Goal: Task Accomplishment & Management: Use online tool/utility

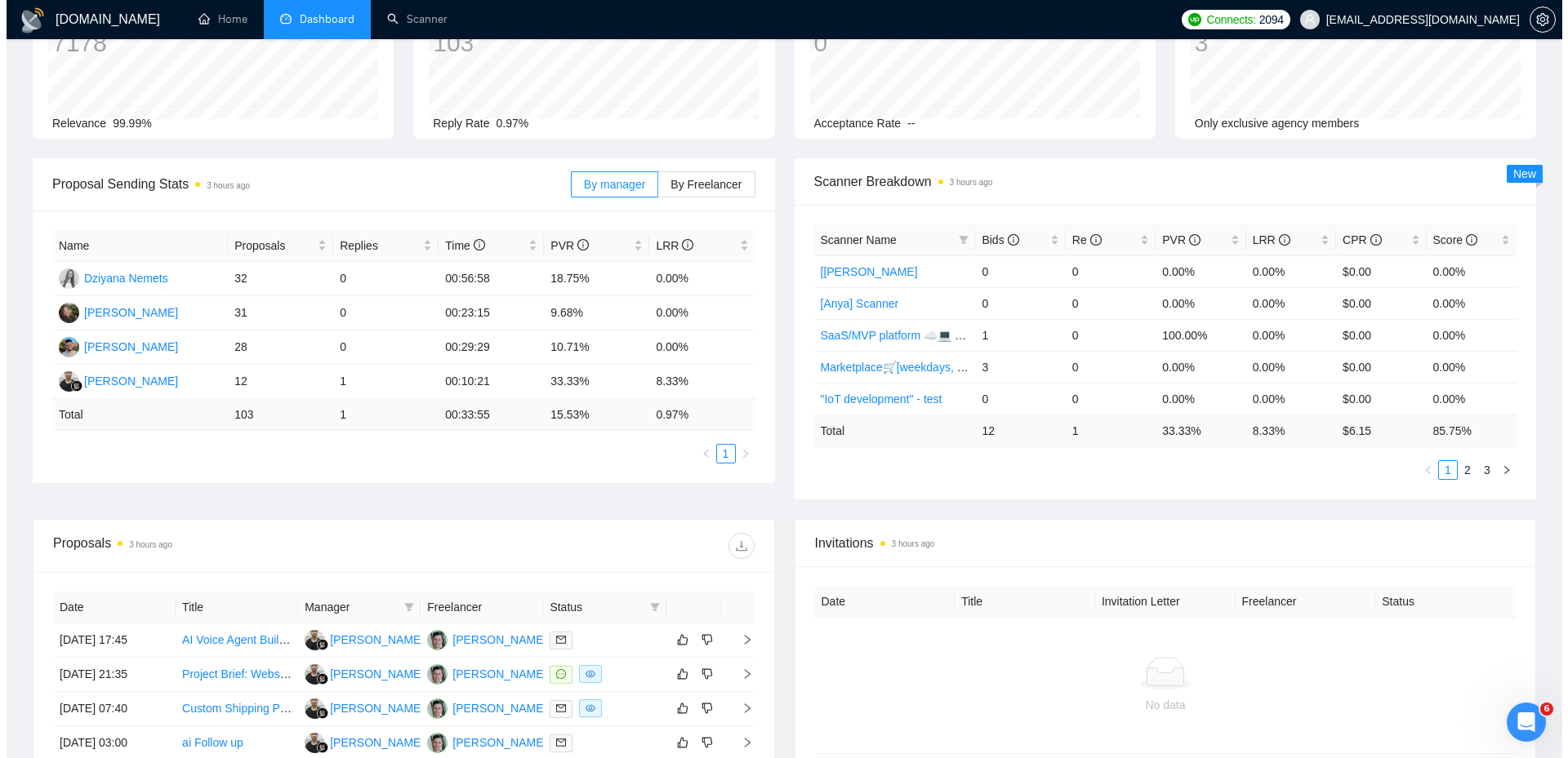
scroll to position [408, 0]
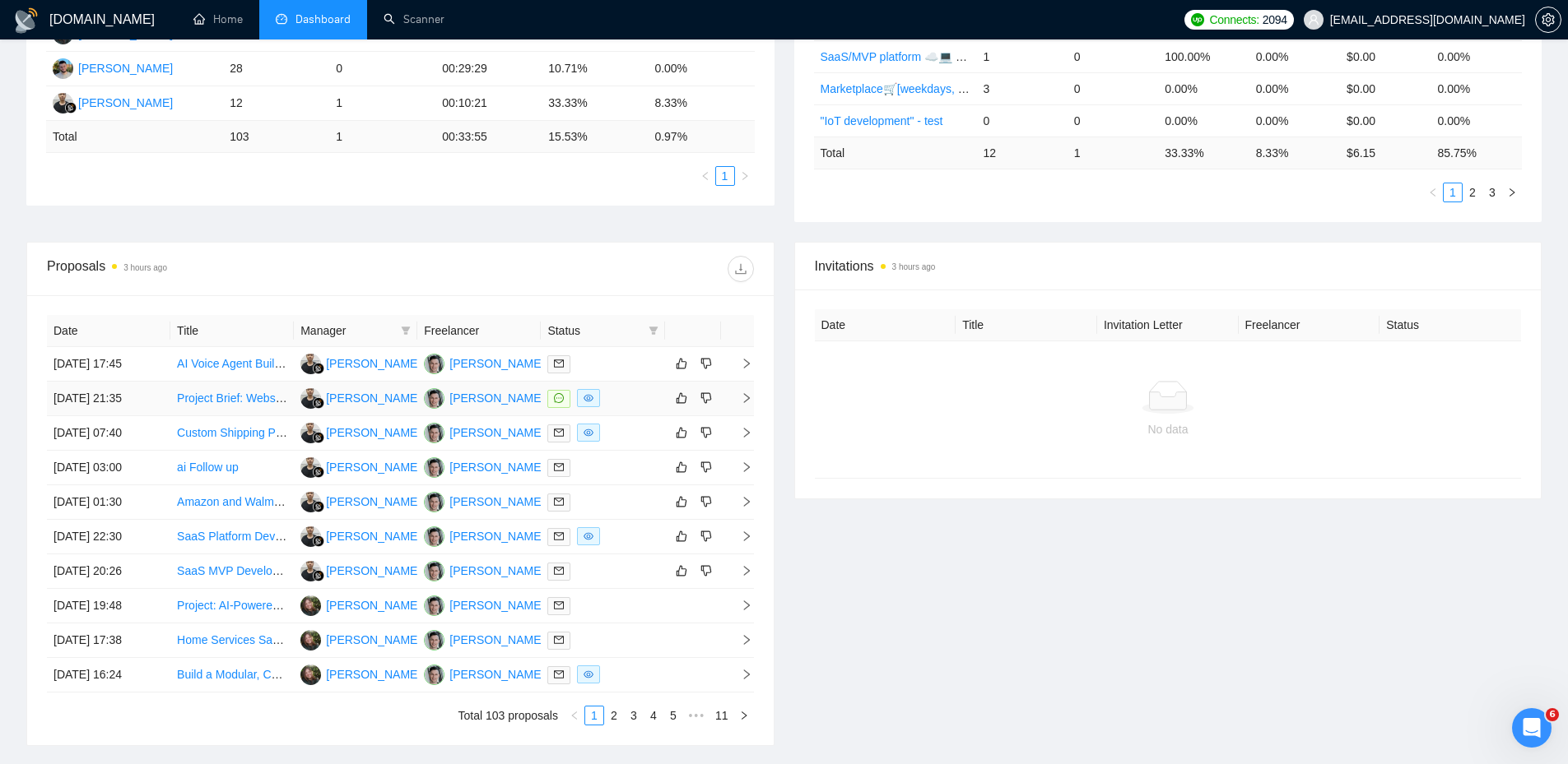
click at [630, 401] on div at bounding box center [602, 398] width 110 height 18
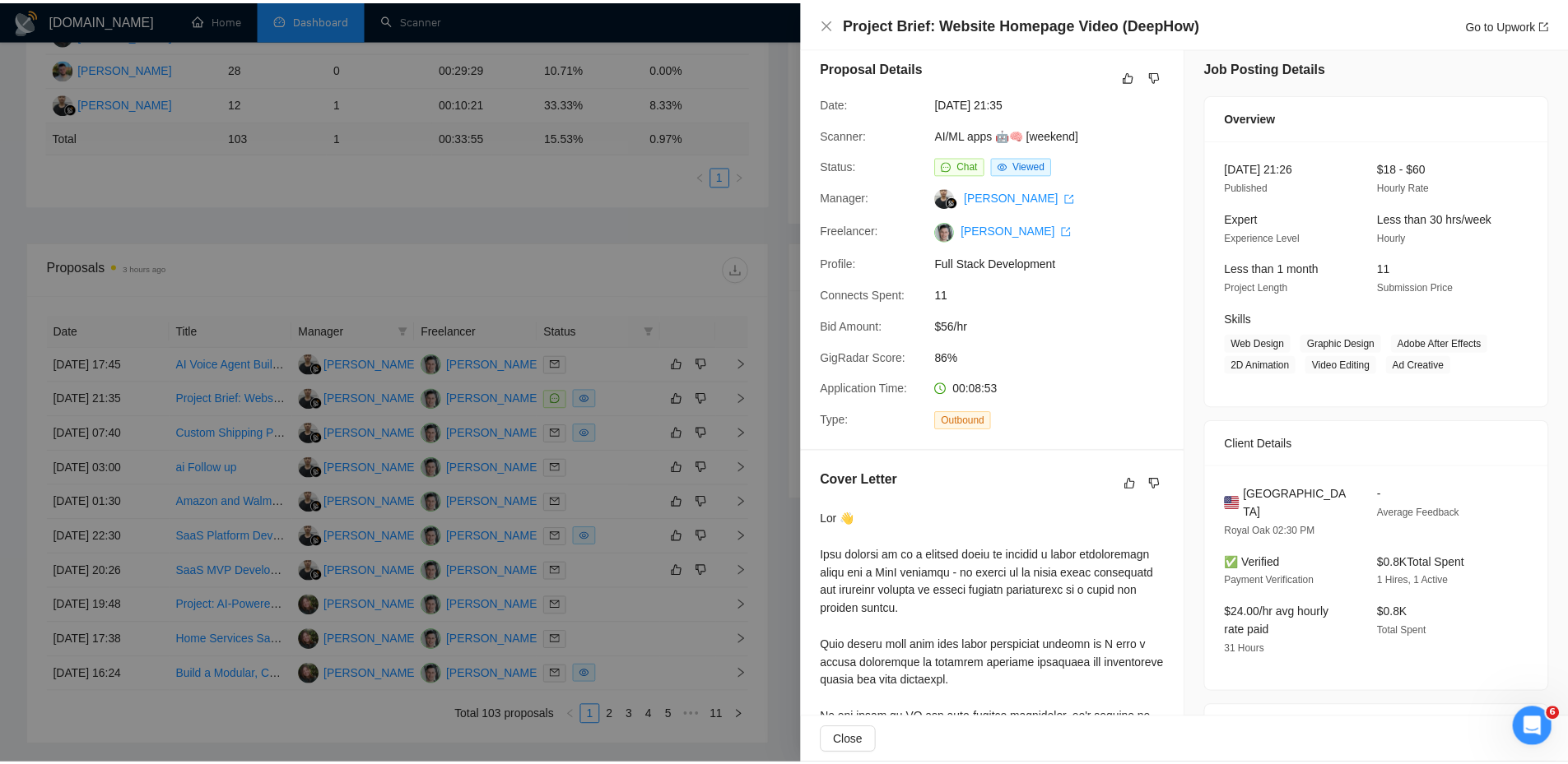
scroll to position [0, 0]
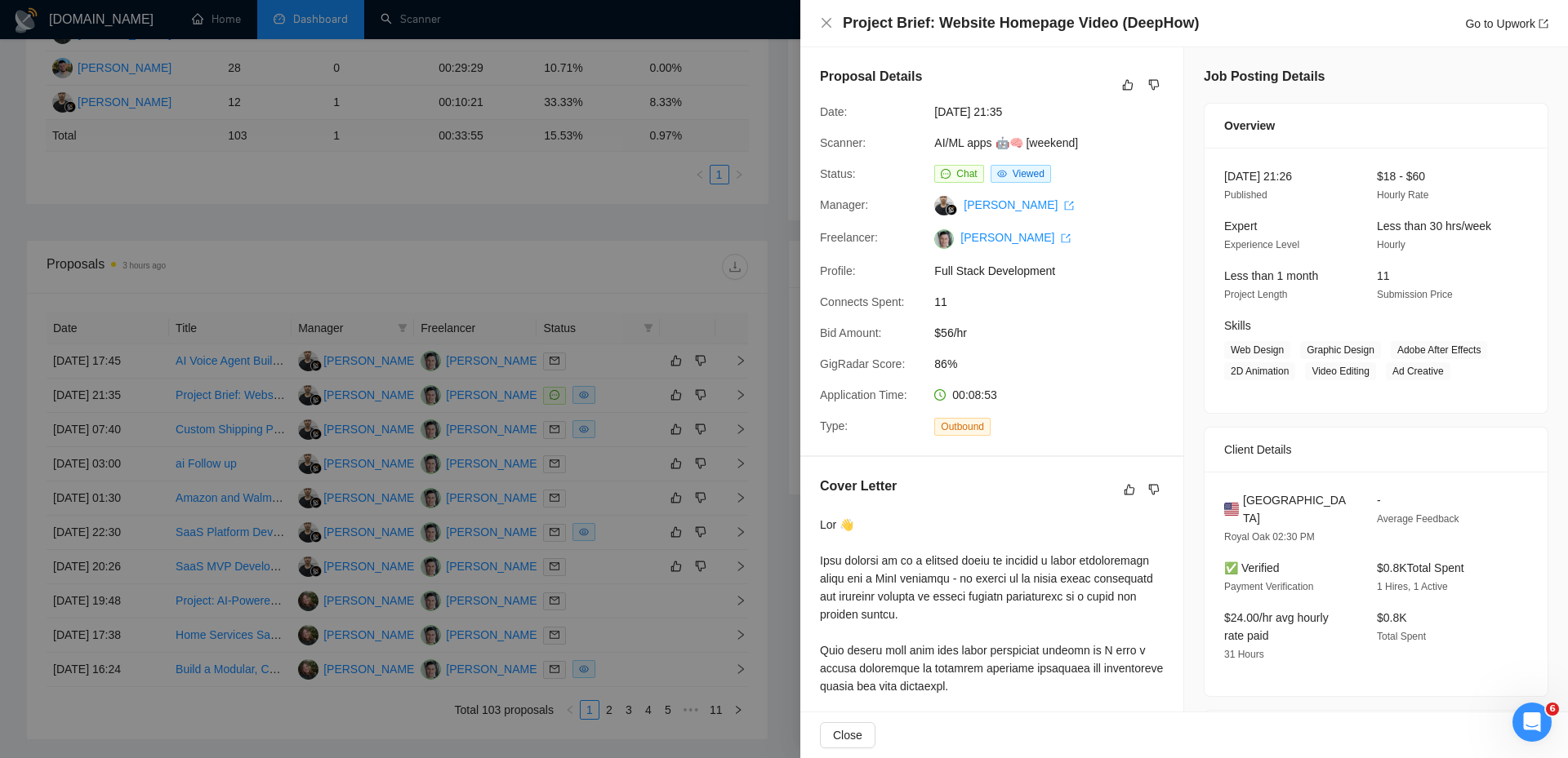
click at [669, 265] on div at bounding box center [784, 379] width 1568 height 758
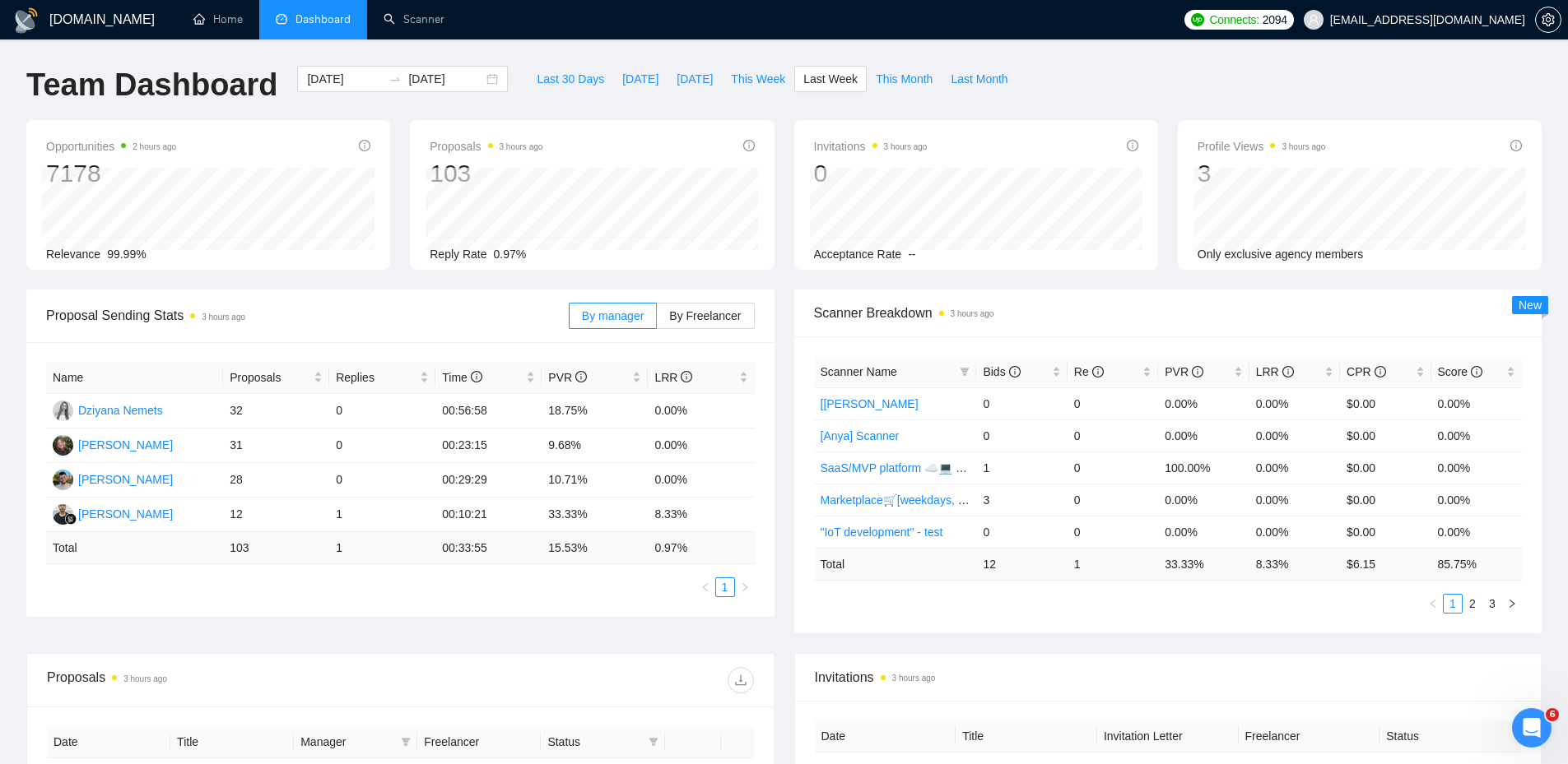
click at [504, 313] on span "Proposal Sending Stats 3 hours ago" at bounding box center [308, 315] width 523 height 20
click at [757, 74] on span "This Week" at bounding box center [758, 79] width 55 height 18
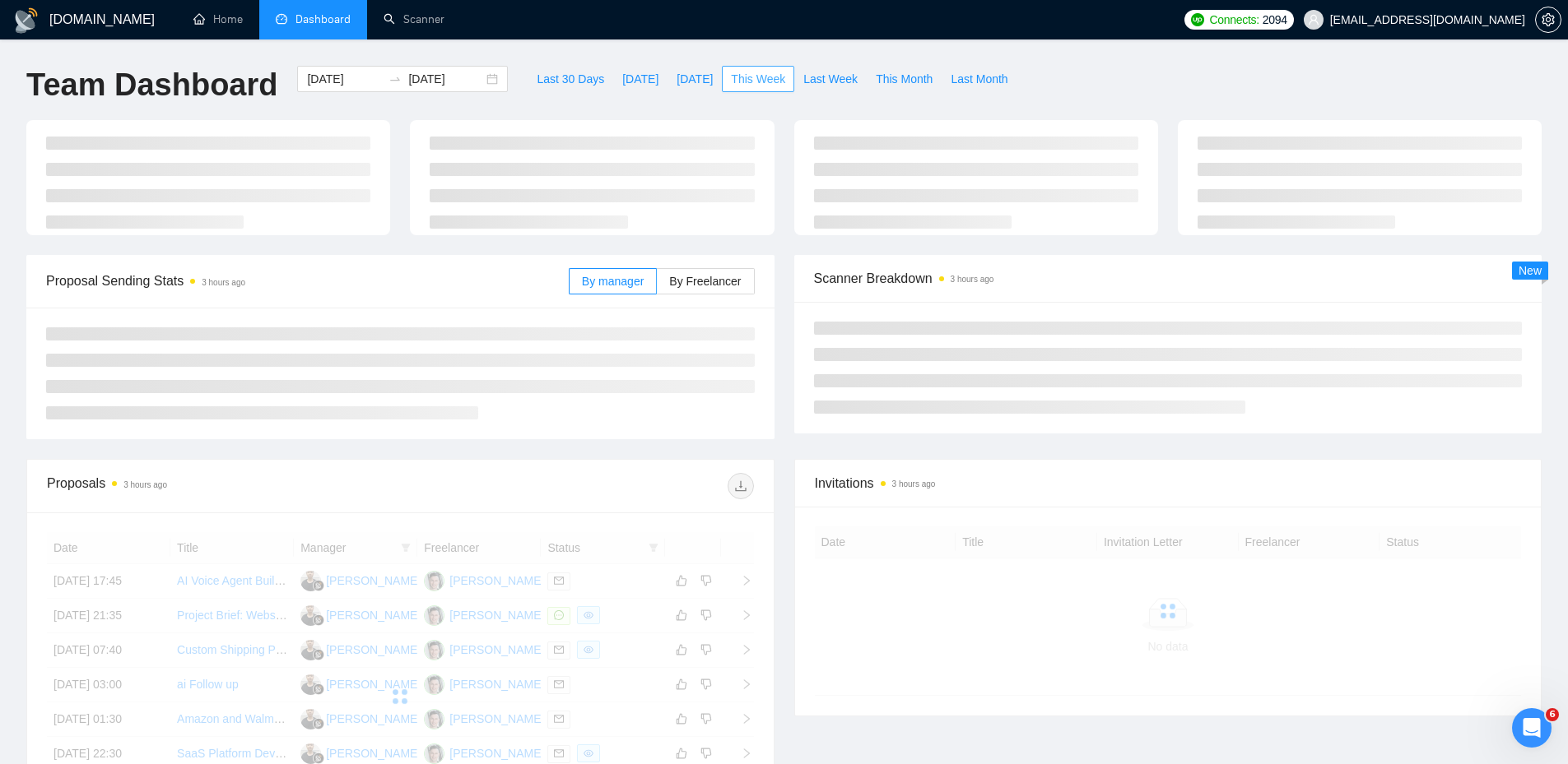
type input "2025-09-15"
type input "2025-09-21"
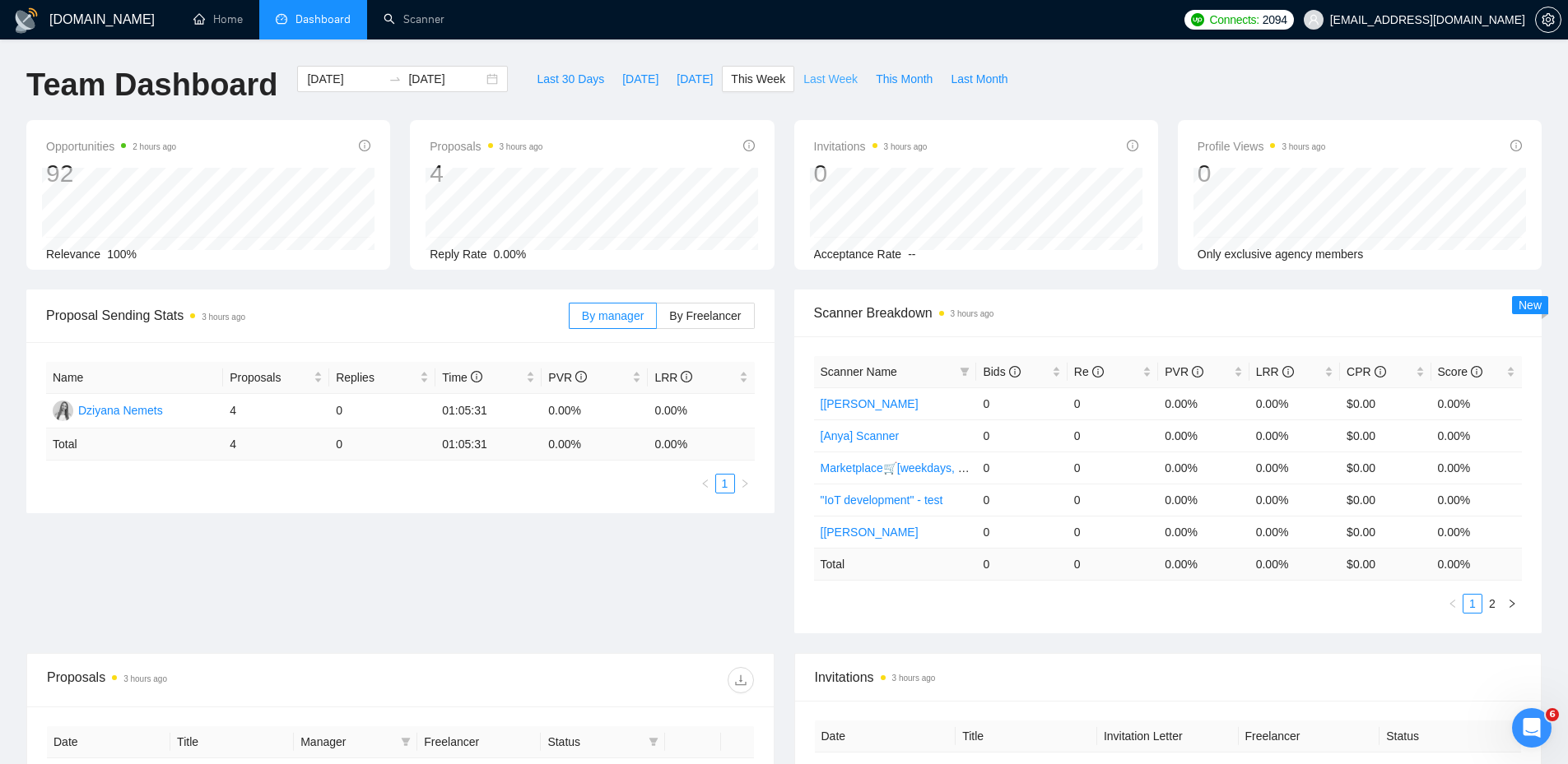
click at [803, 79] on span "Last Week" at bounding box center [830, 79] width 55 height 18
type input "2025-09-08"
type input "2025-09-14"
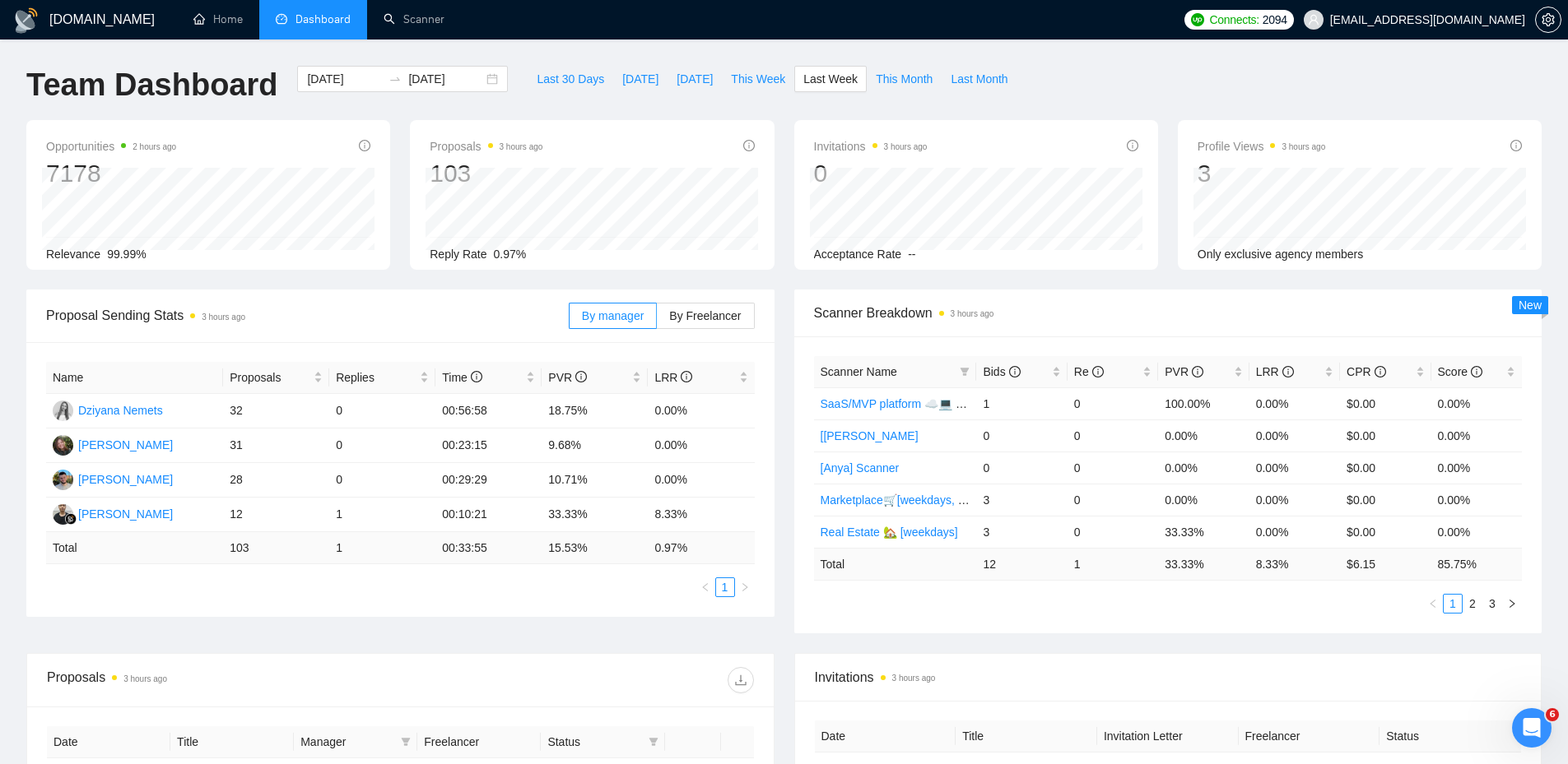
click at [637, 116] on div "Last 30 Days Today Yesterday This Week Last Week This Month Last Month" at bounding box center [772, 92] width 508 height 55
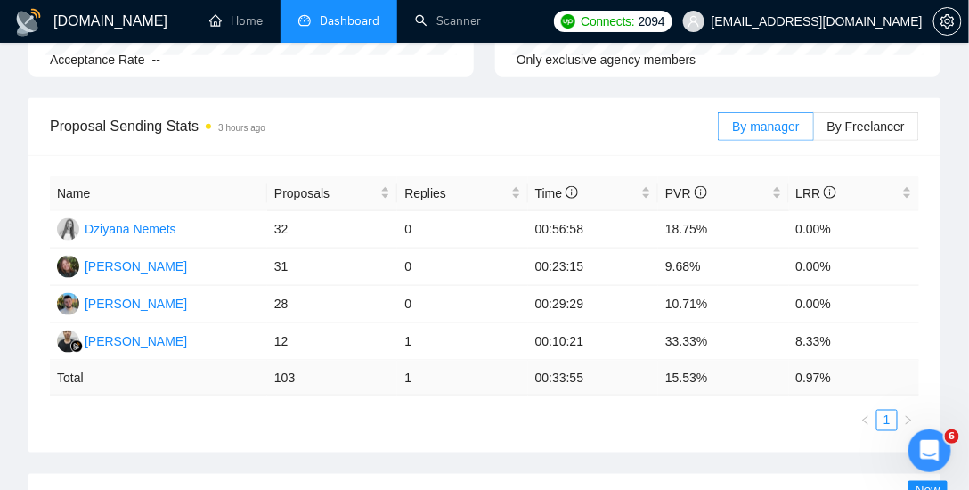
scroll to position [407, 0]
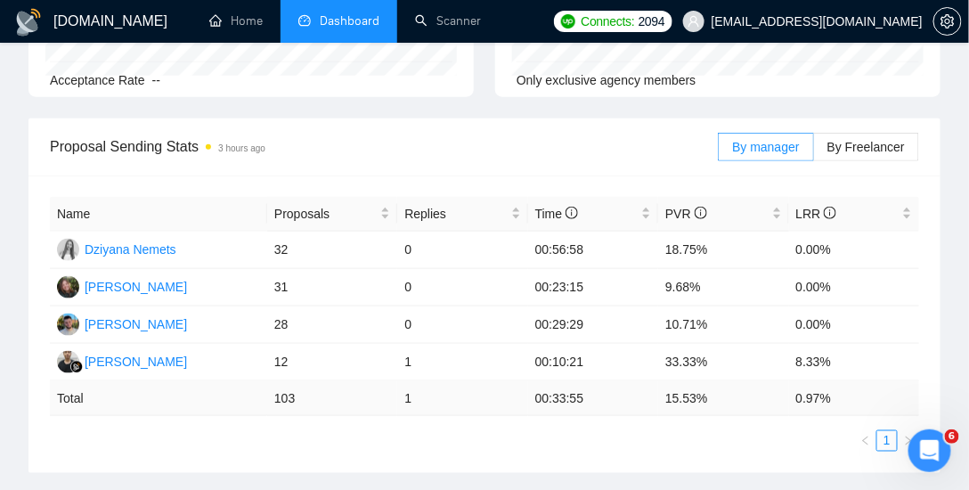
click at [348, 135] on span "Proposal Sending Stats 3 hours ago" at bounding box center [384, 146] width 668 height 22
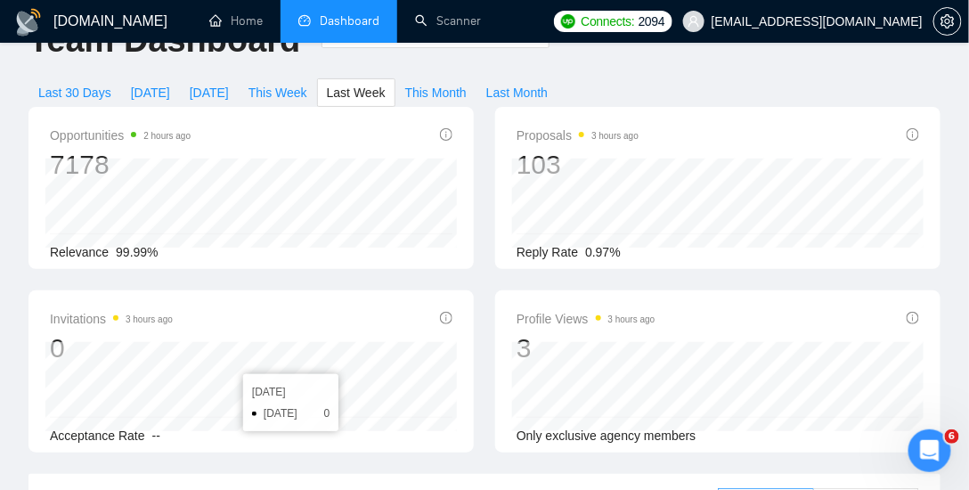
scroll to position [0, 0]
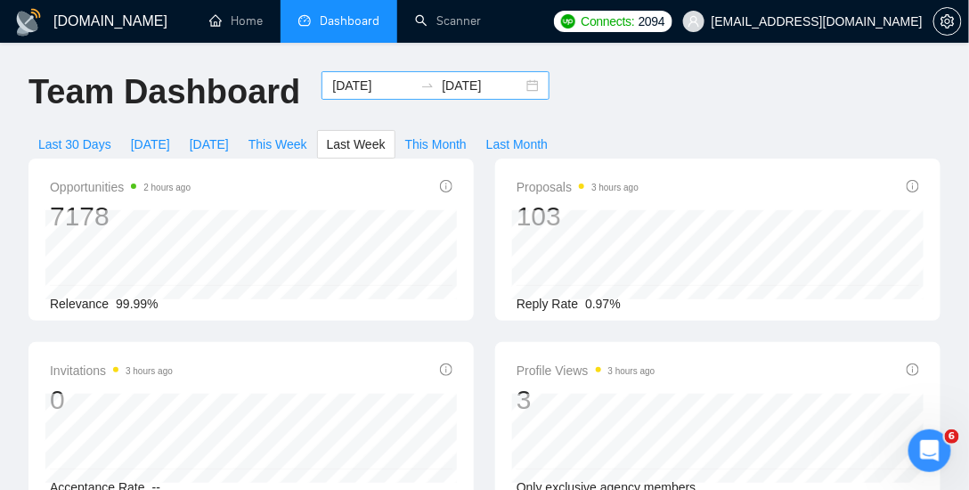
click at [518, 86] on div "2025-09-08 2025-09-14" at bounding box center [436, 85] width 228 height 29
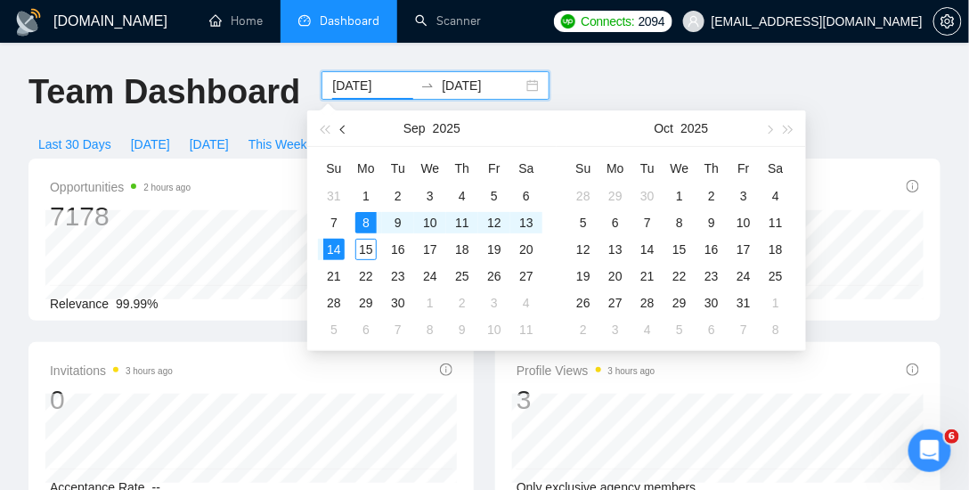
click at [346, 135] on button "button" at bounding box center [344, 128] width 20 height 36
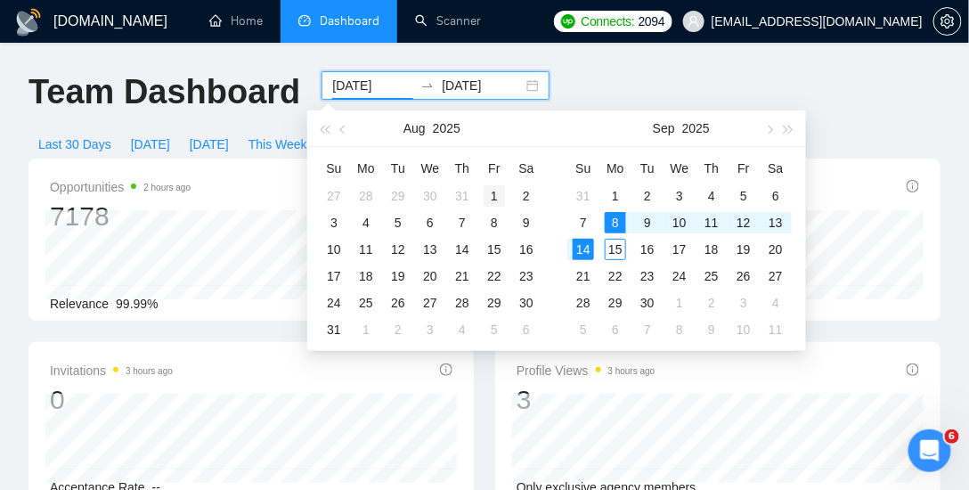
type input "2025-08-01"
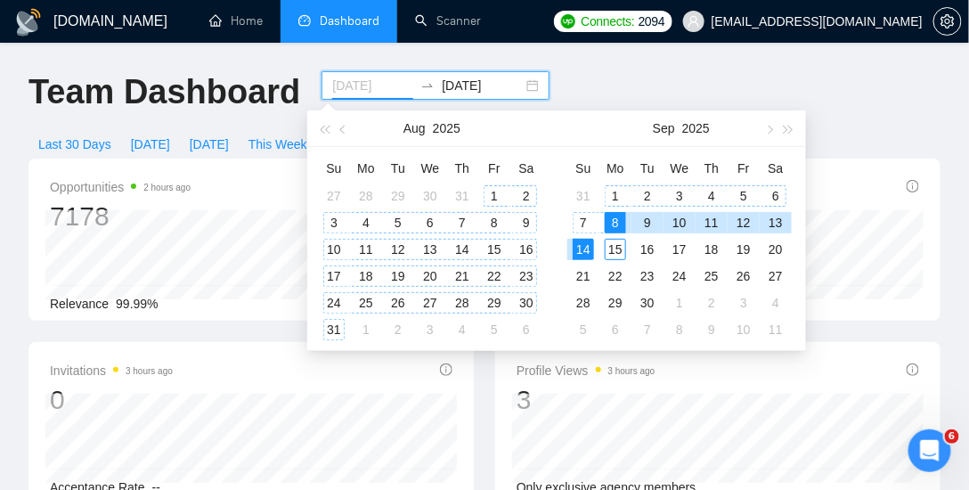
click at [493, 190] on div "1" at bounding box center [494, 195] width 21 height 21
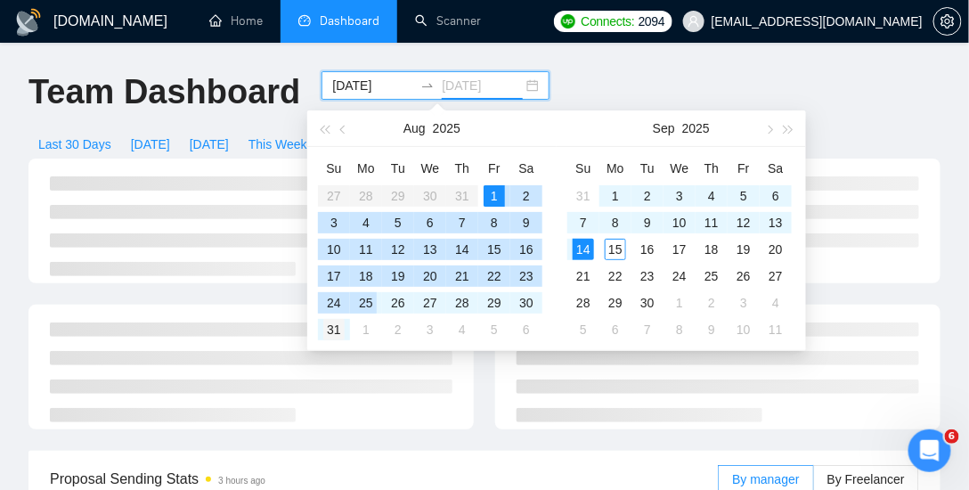
type input "2025-08-31"
click at [337, 330] on div "31" at bounding box center [333, 329] width 21 height 21
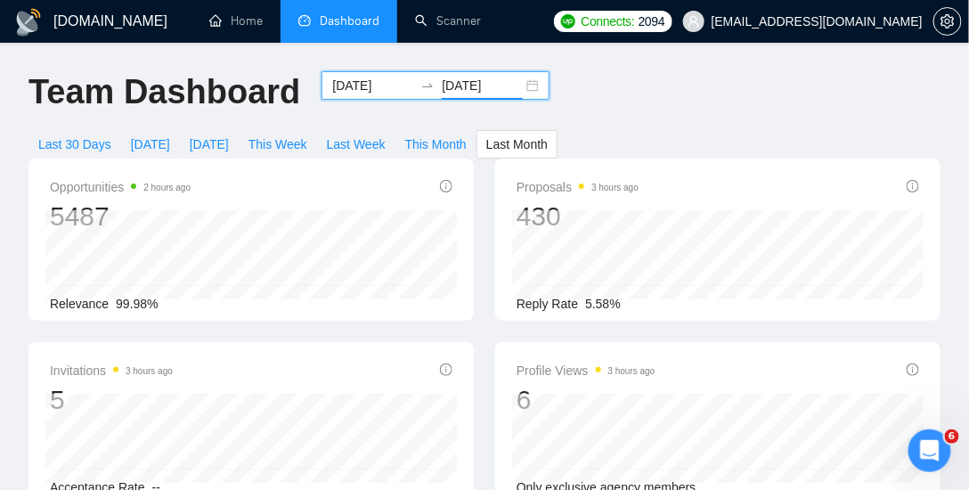
click at [529, 83] on div "2025-08-01 2025-08-31" at bounding box center [436, 85] width 228 height 29
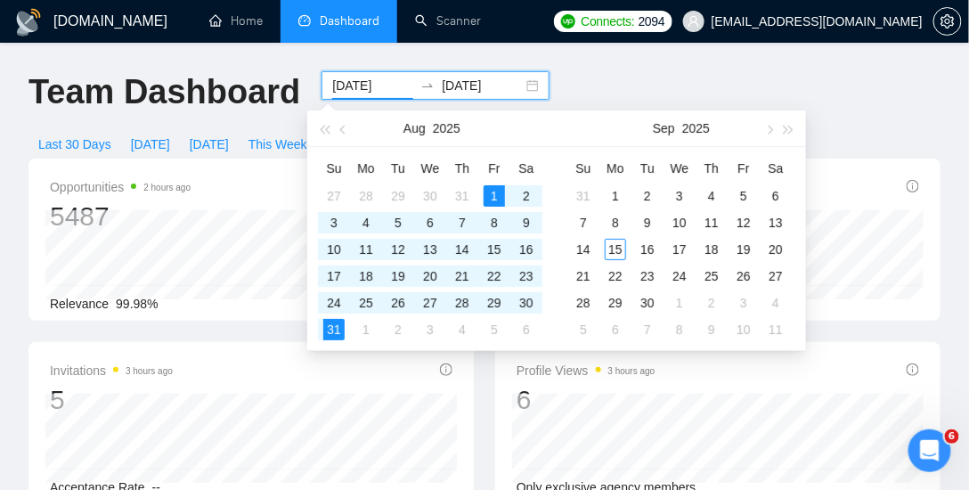
click at [521, 85] on div "2025-08-01 2025-08-31" at bounding box center [436, 85] width 228 height 29
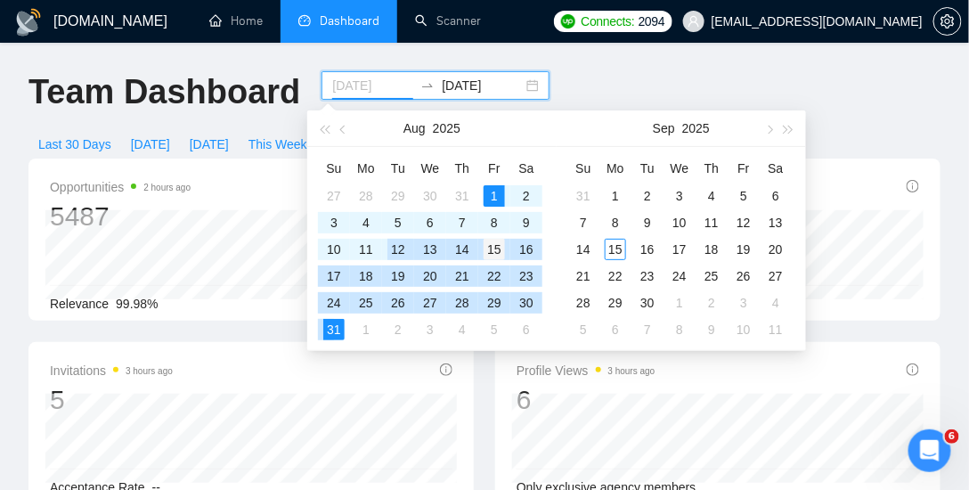
type input "2025-08-15"
click at [493, 251] on div "15" at bounding box center [494, 249] width 21 height 21
type input "2025-09-15"
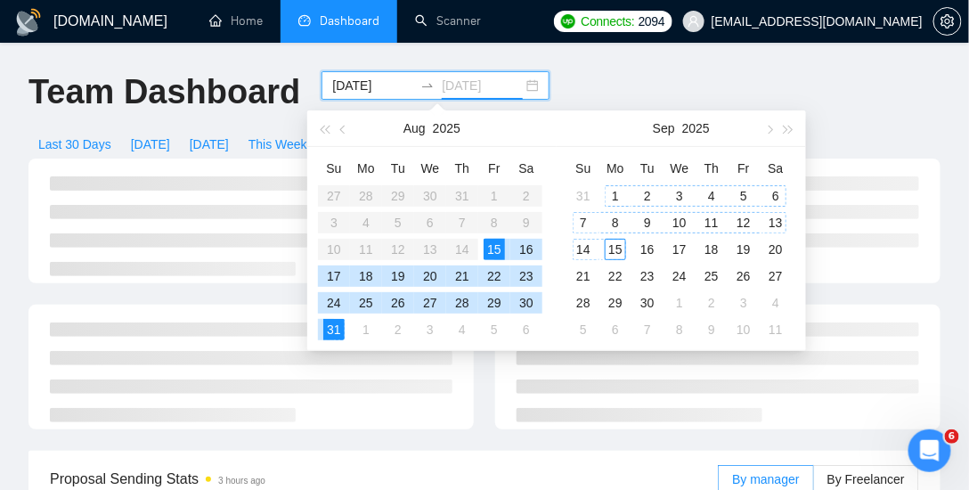
click at [622, 246] on div "15" at bounding box center [615, 249] width 21 height 21
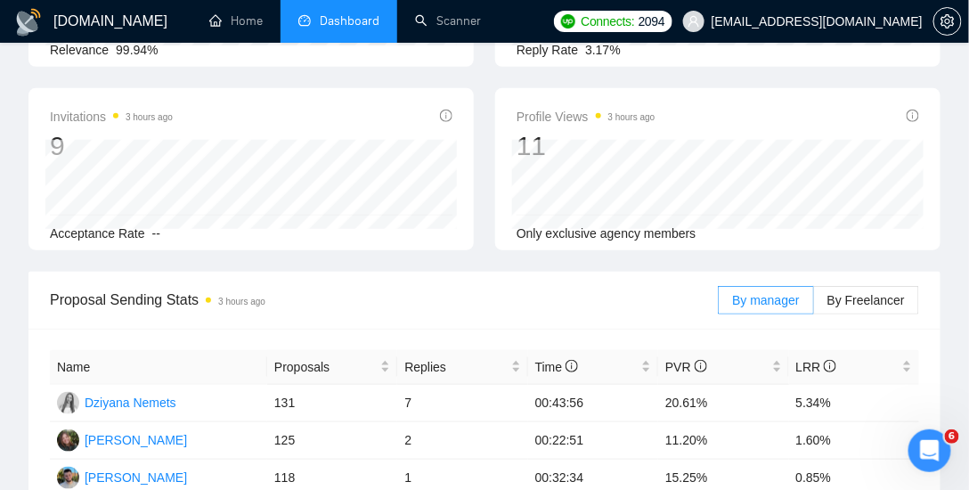
scroll to position [509, 0]
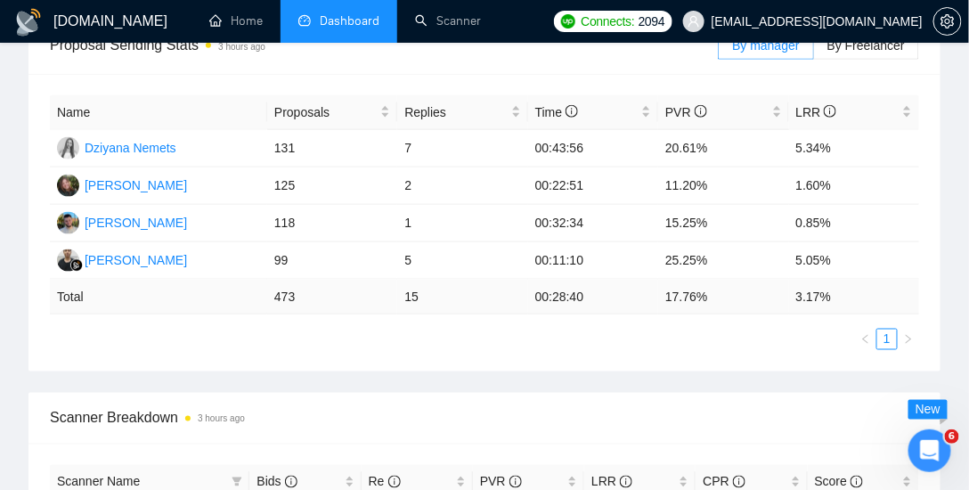
click at [480, 344] on ul "1" at bounding box center [484, 339] width 869 height 21
click at [475, 333] on ul "1" at bounding box center [484, 339] width 869 height 21
click at [724, 330] on ul "1" at bounding box center [484, 339] width 869 height 21
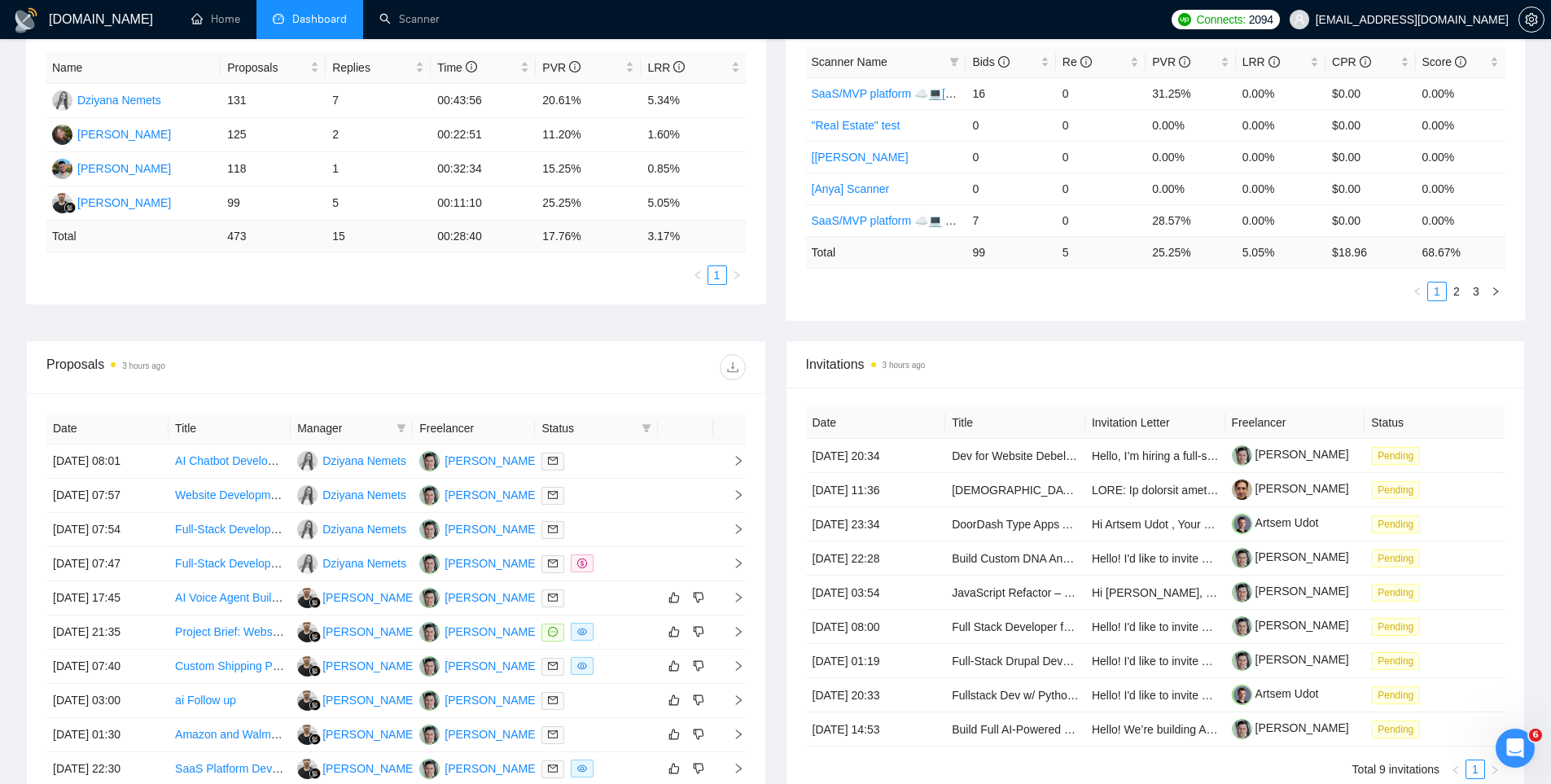
scroll to position [0, 0]
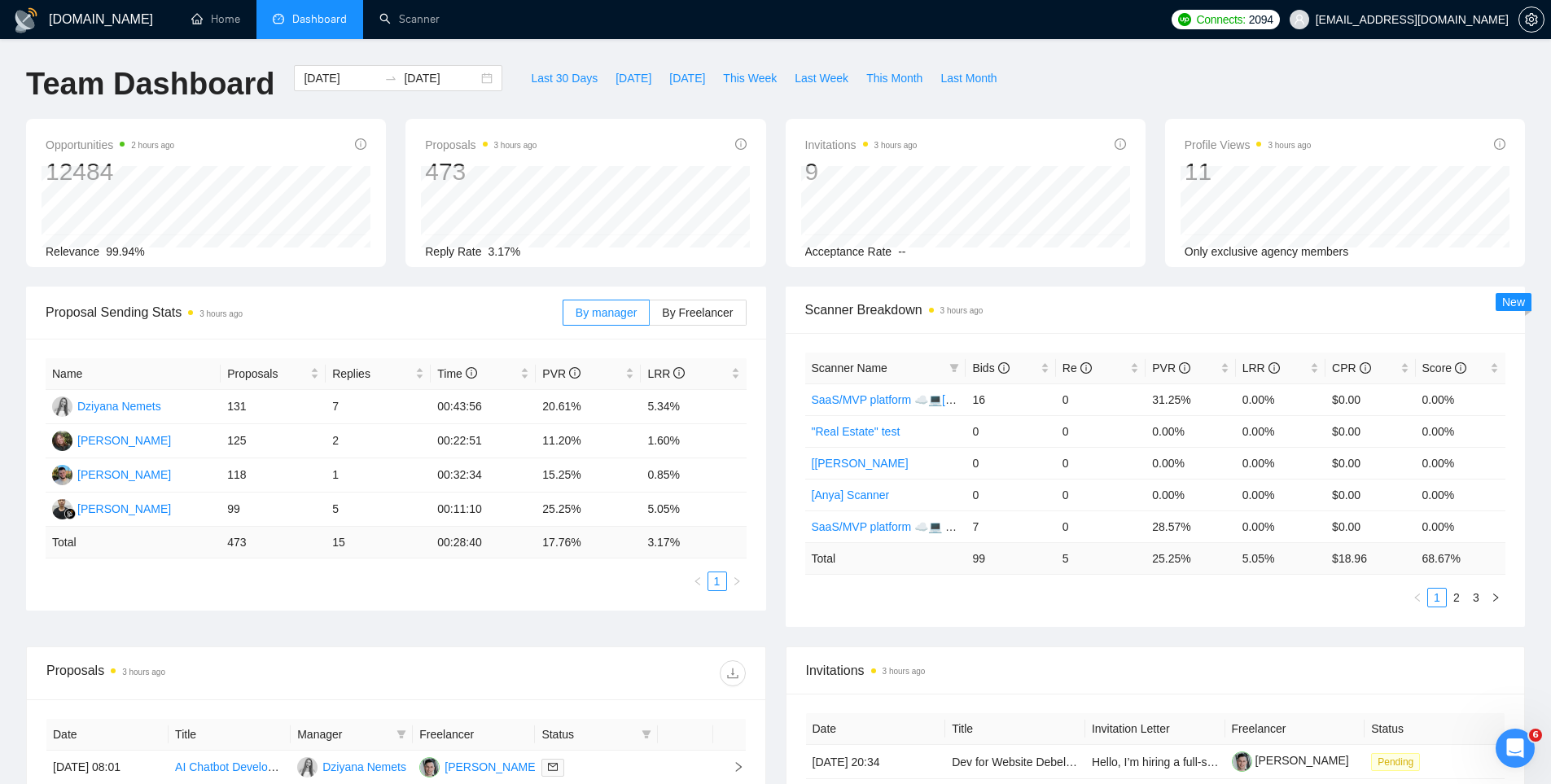
click at [786, 273] on div "Opportunities 2 hours ago 12484 Relevance 99.94% Proposals 3 hours ago 473 2025…" at bounding box center [775, 202] width 1518 height 167
click at [776, 272] on div "Opportunities 2 hours ago 12484 Relevance 99.94% Proposals 3 hours ago 473 2025…" at bounding box center [775, 202] width 1518 height 167
click at [785, 77] on button "Last Week" at bounding box center [821, 78] width 71 height 26
type input "2025-09-08"
type input "2025-09-14"
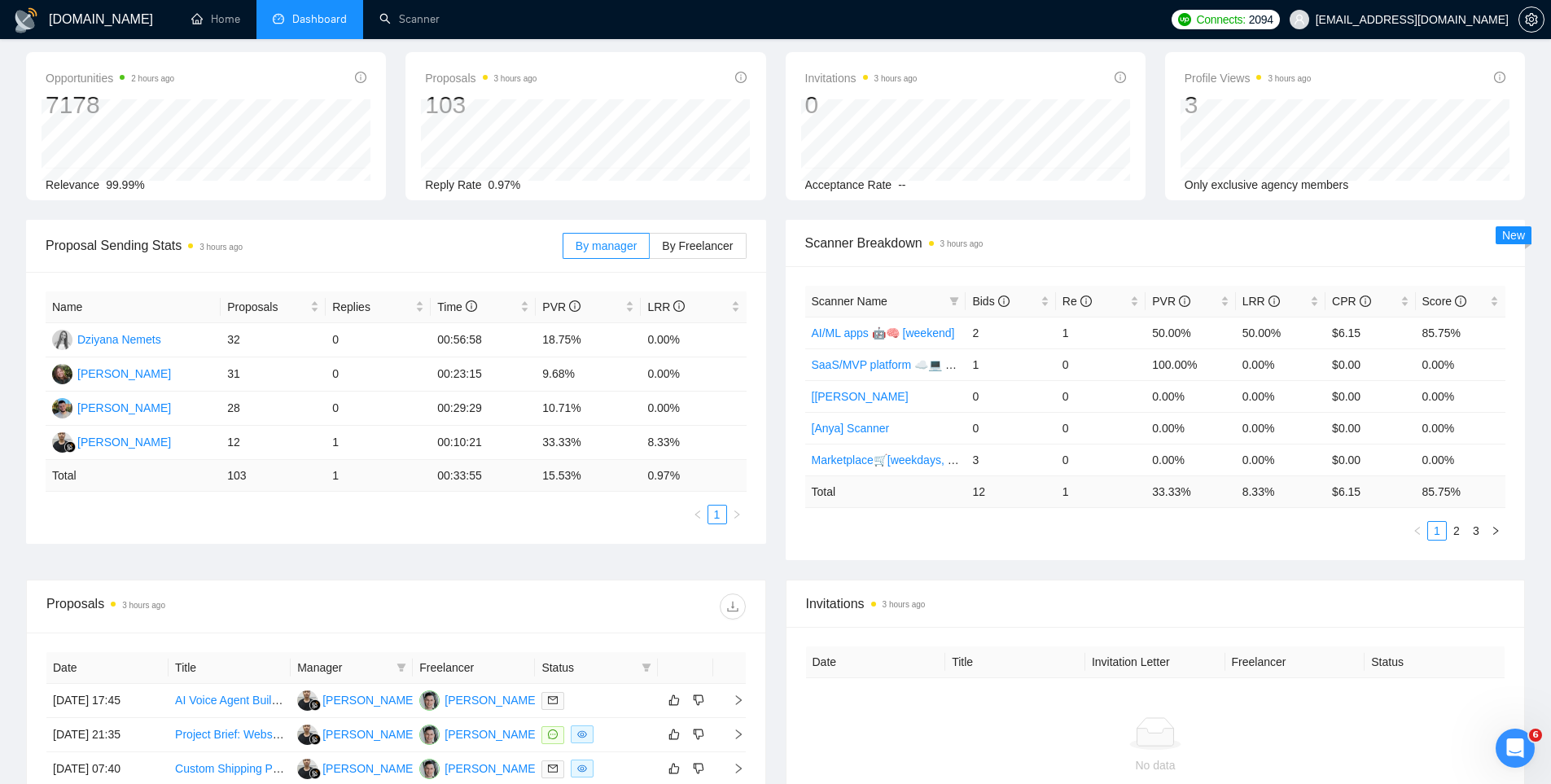
scroll to position [407, 0]
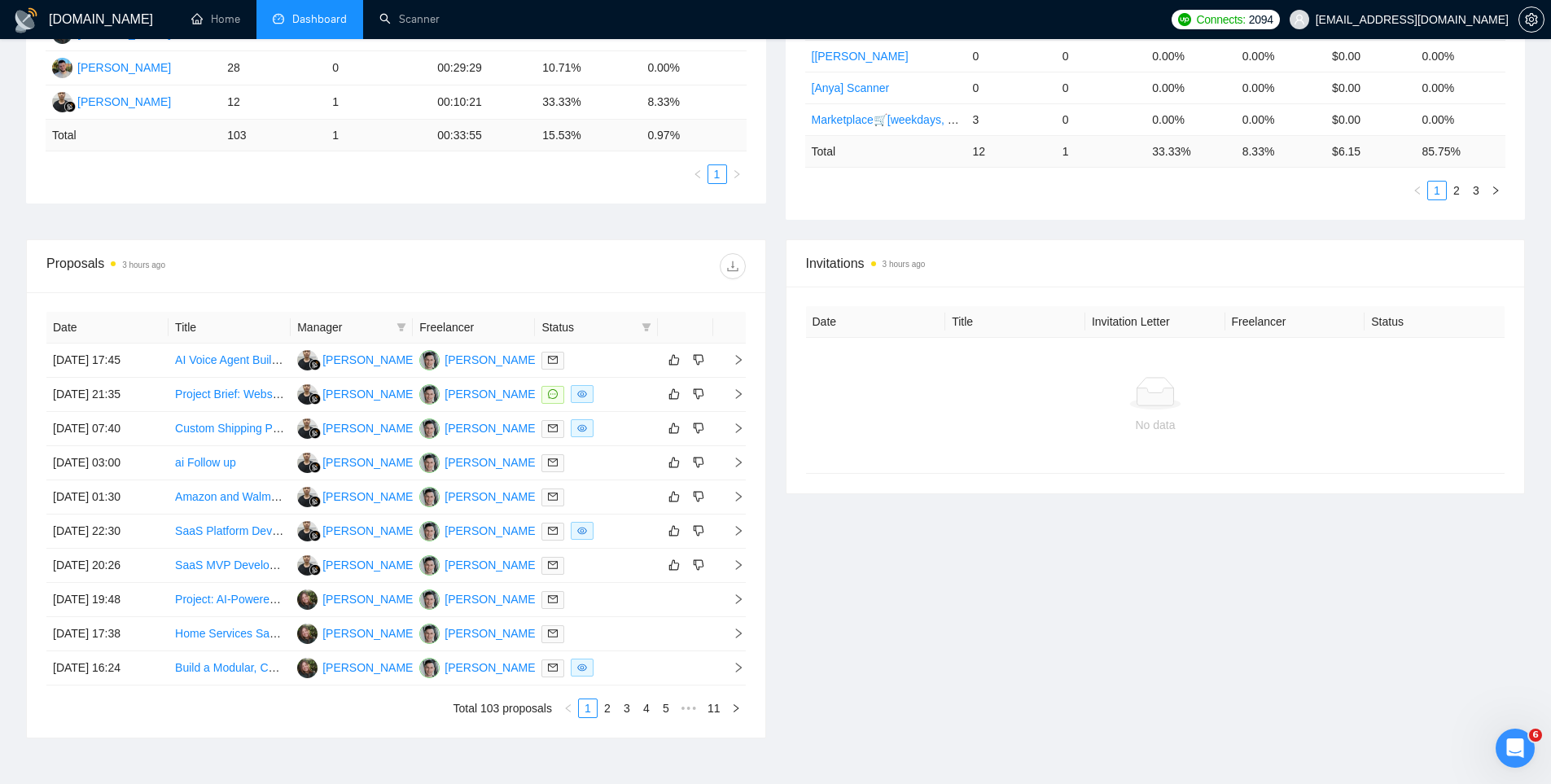
click at [374, 721] on div "Date Title Manager Freelancer Status 14 Sep, 2025 17:45 AI Voice Agent Builder …" at bounding box center [396, 514] width 738 height 445
click at [860, 694] on div "Invitations 3 hours ago Date Title Invitation Letter Freelancer Status No data" at bounding box center [1155, 489] width 760 height 499
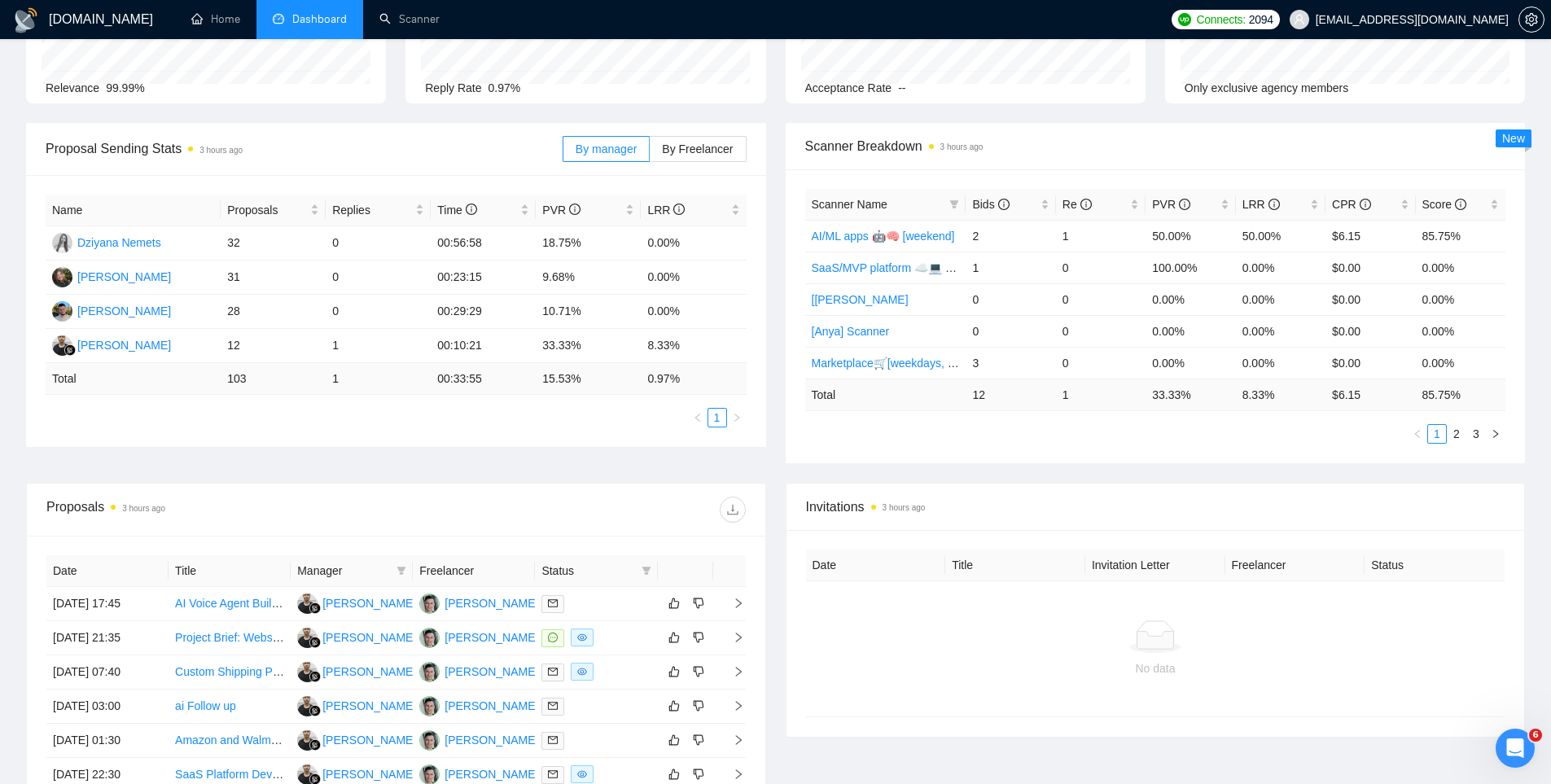
scroll to position [0, 0]
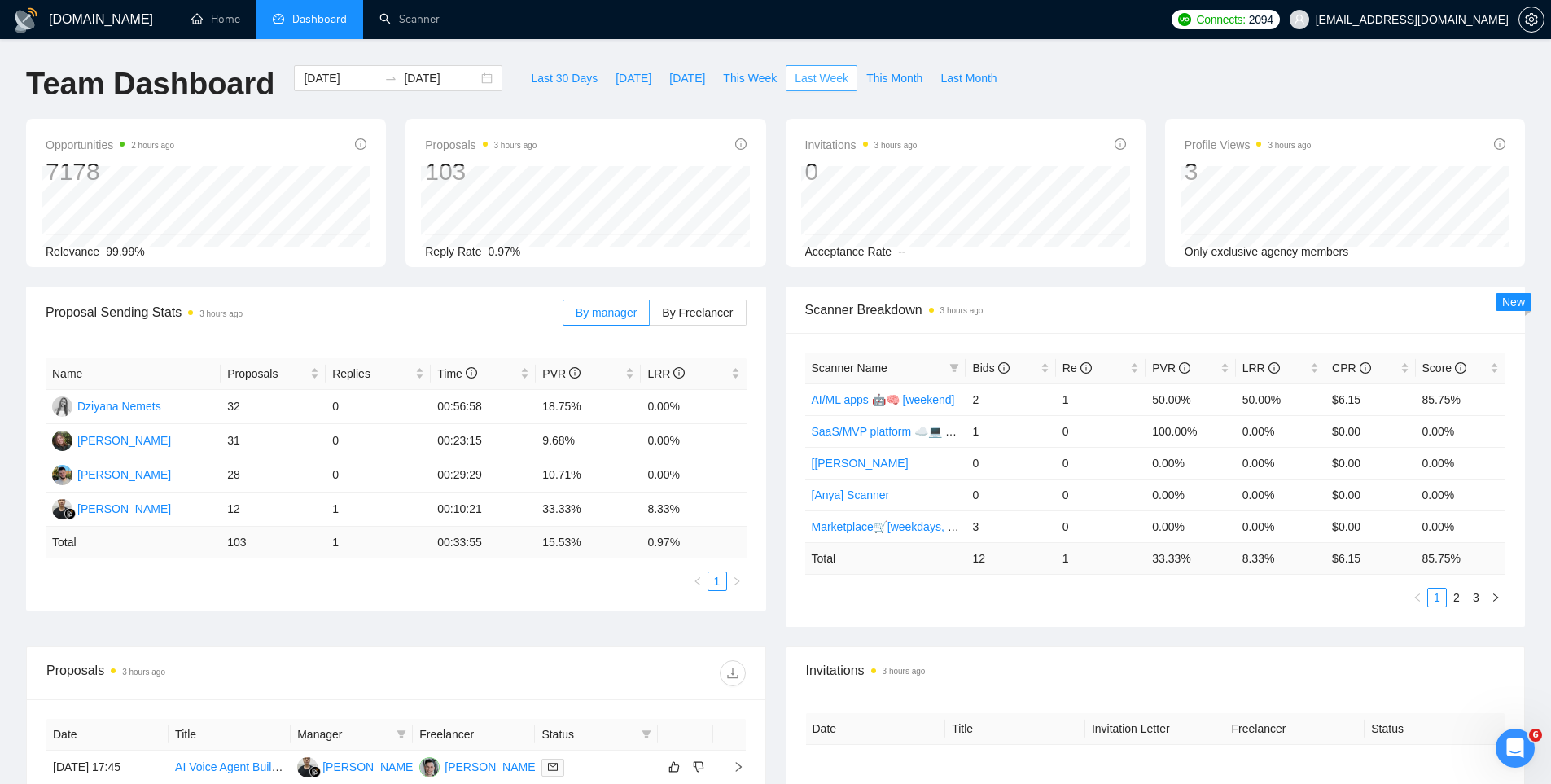
click at [817, 71] on span "Last Week" at bounding box center [821, 79] width 54 height 18
click at [696, 98] on div "Last 30 Days Today Yesterday This Week Last Week This Month Last Month" at bounding box center [763, 91] width 503 height 54
click at [470, 72] on div "2025-09-08 2025-09-14" at bounding box center [398, 78] width 208 height 26
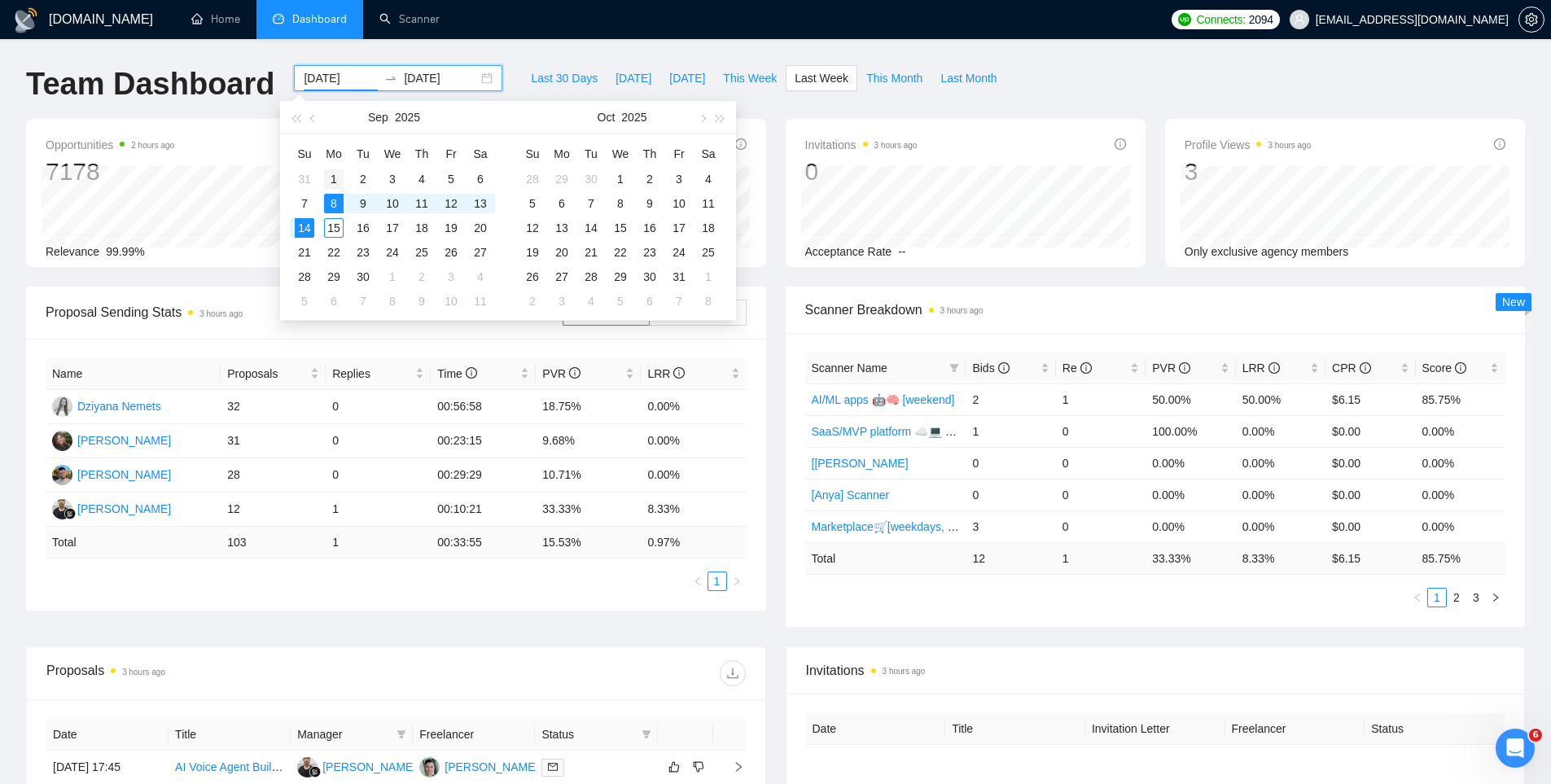
type input "2025-09-01"
click at [338, 178] on div "1" at bounding box center [333, 178] width 19 height 19
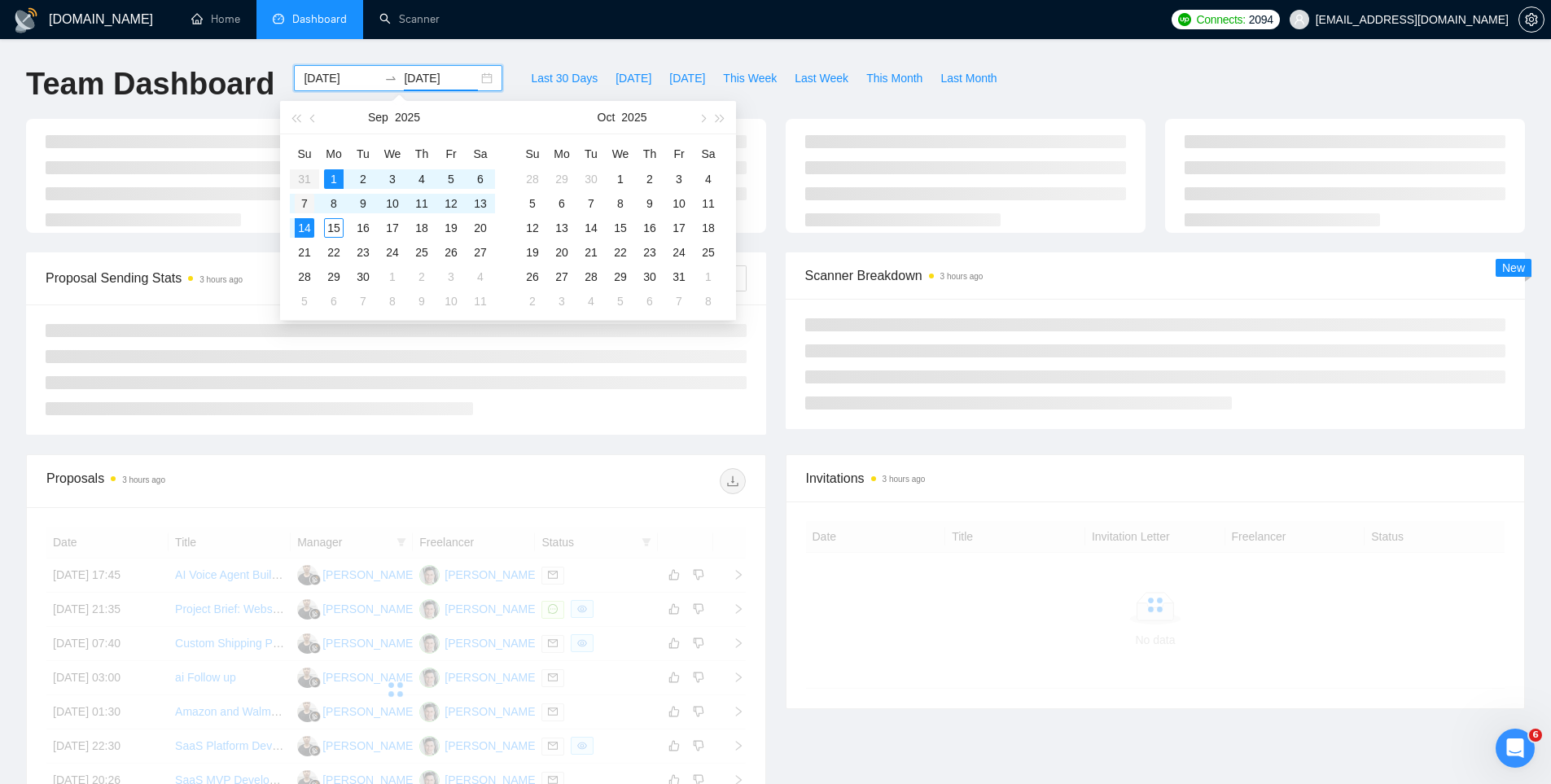
type input "2025-09-07"
click at [307, 197] on div "7" at bounding box center [303, 203] width 19 height 19
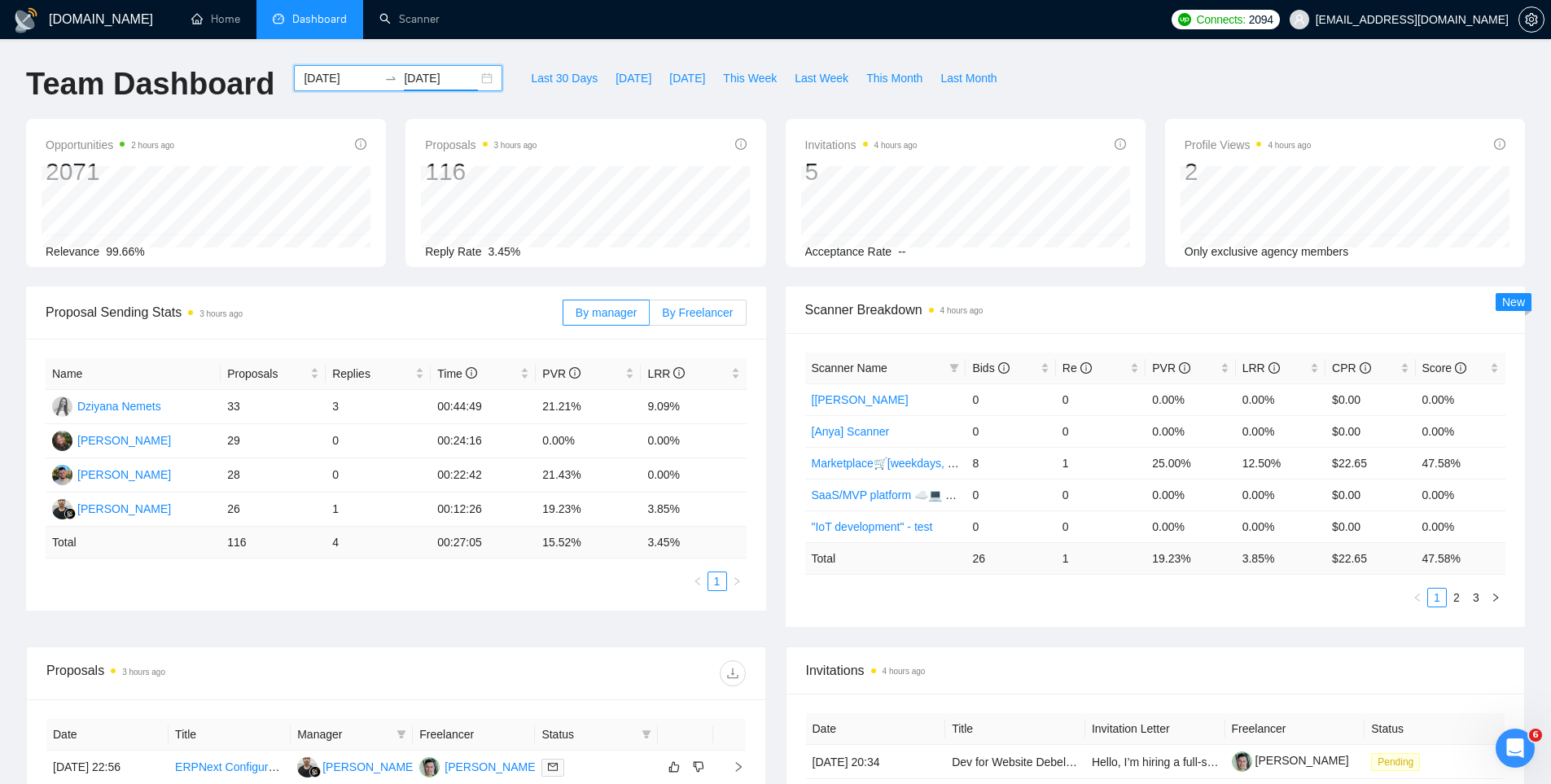
click at [670, 323] on label "By Freelancer" at bounding box center [697, 313] width 96 height 26
click at [650, 316] on input "By Freelancer" at bounding box center [650, 316] width 0 height 0
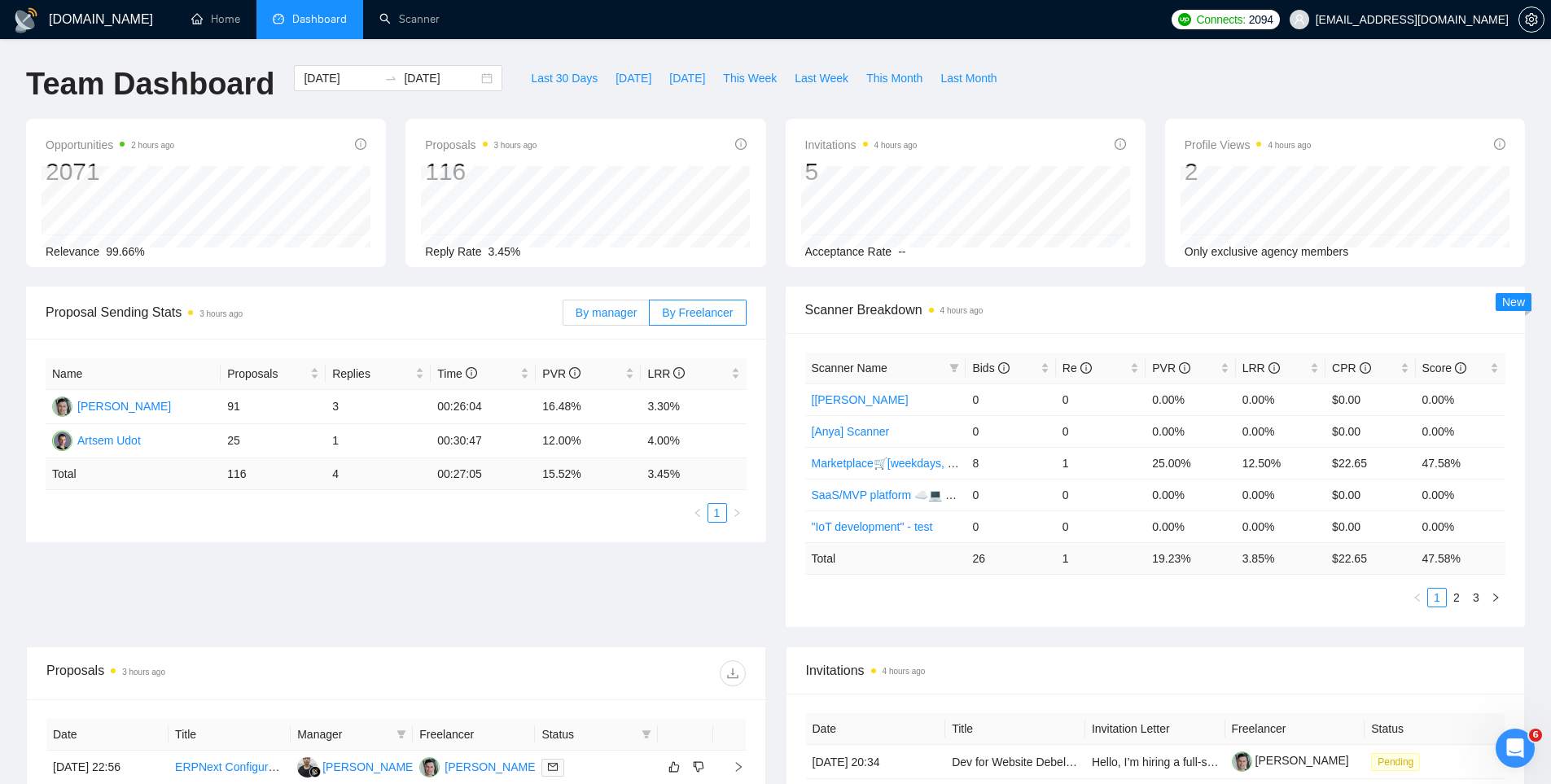
click at [606, 309] on span "By manager" at bounding box center [606, 313] width 61 height 13
click at [563, 316] on input "By manager" at bounding box center [563, 316] width 0 height 0
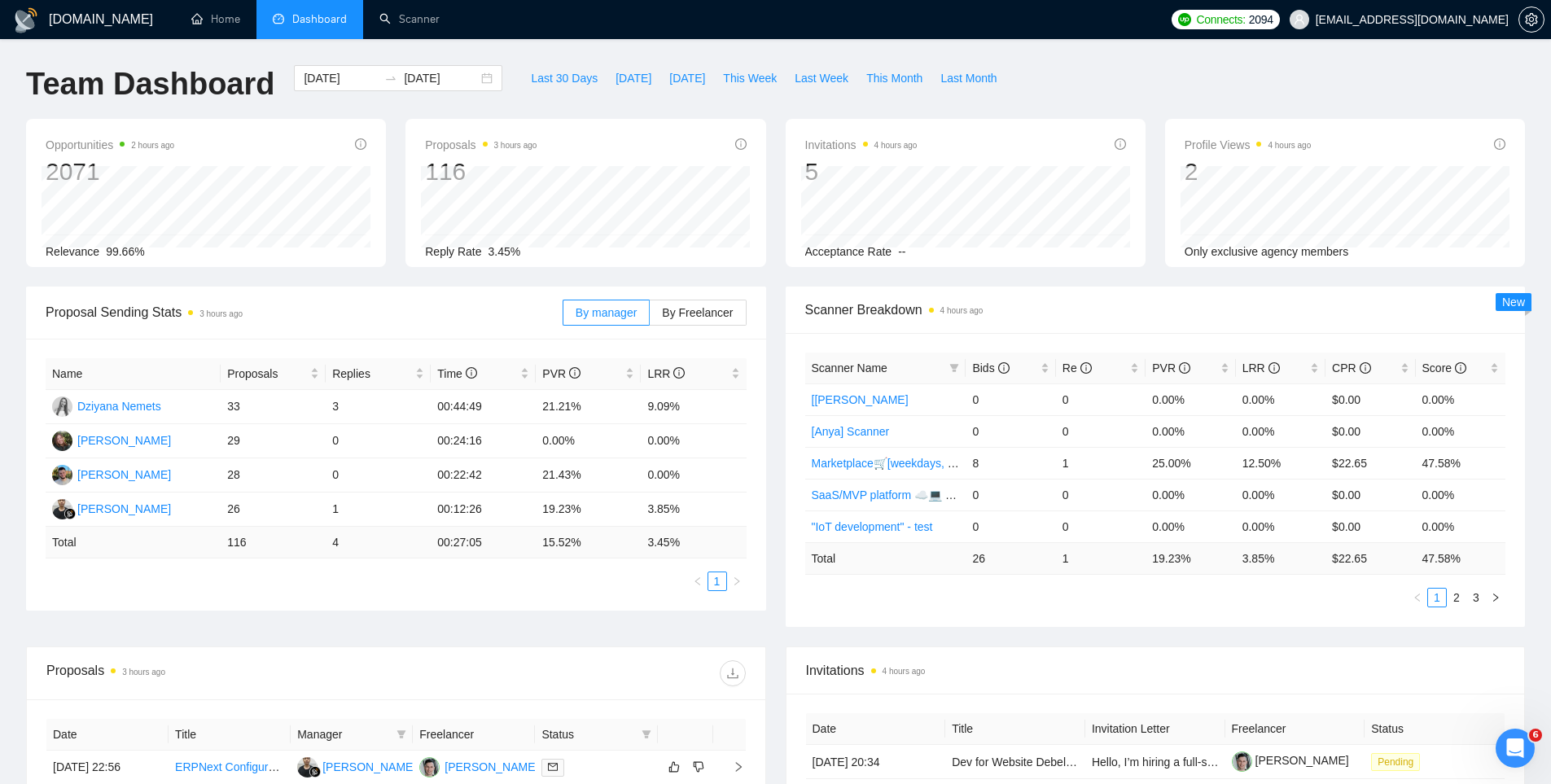
click at [428, 311] on span "Proposal Sending Stats 3 hours ago" at bounding box center [304, 312] width 517 height 20
click at [401, 12] on link "Scanner" at bounding box center [409, 18] width 60 height 14
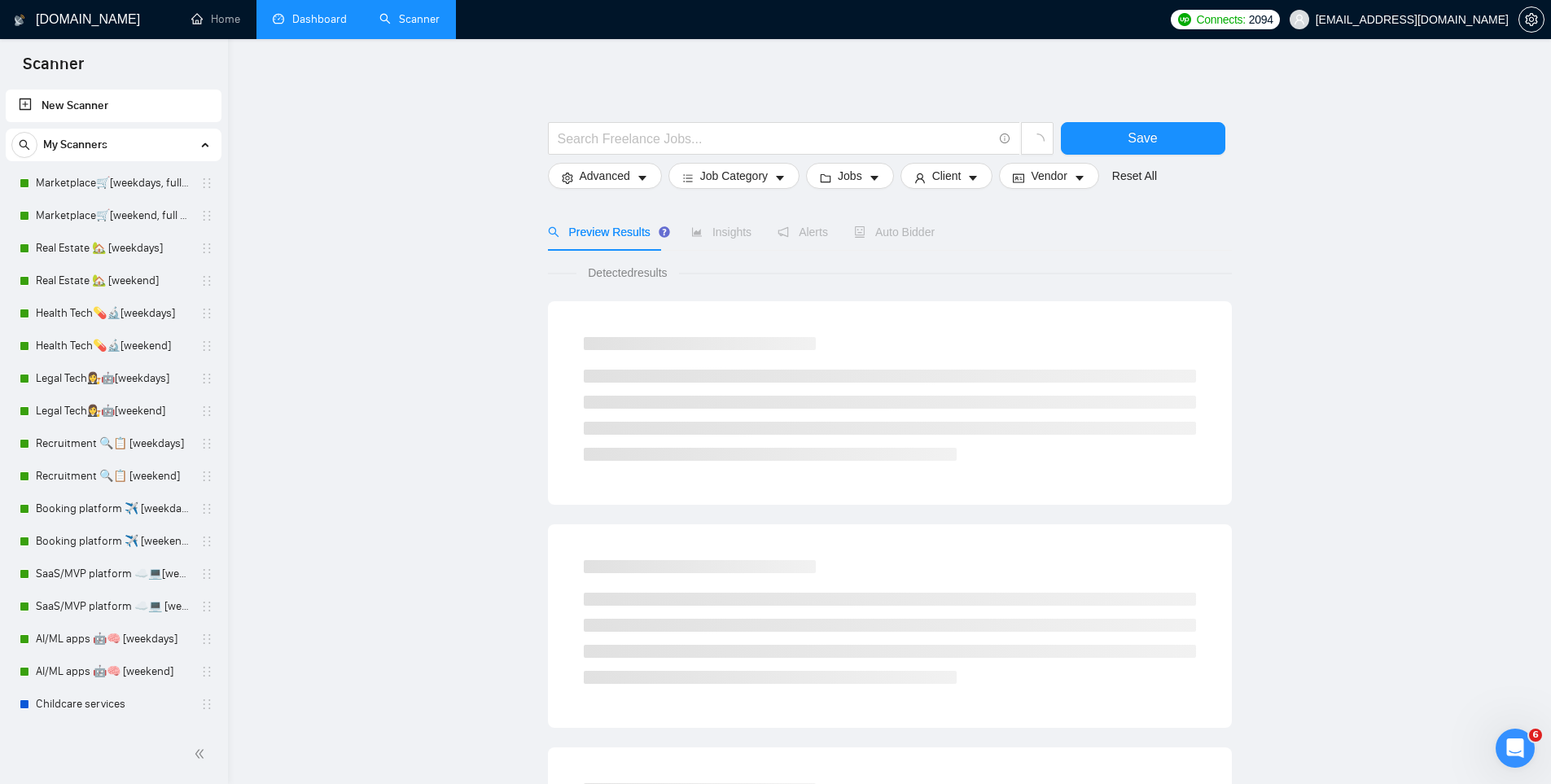
click at [313, 24] on link "Dashboard" at bounding box center [309, 18] width 74 height 14
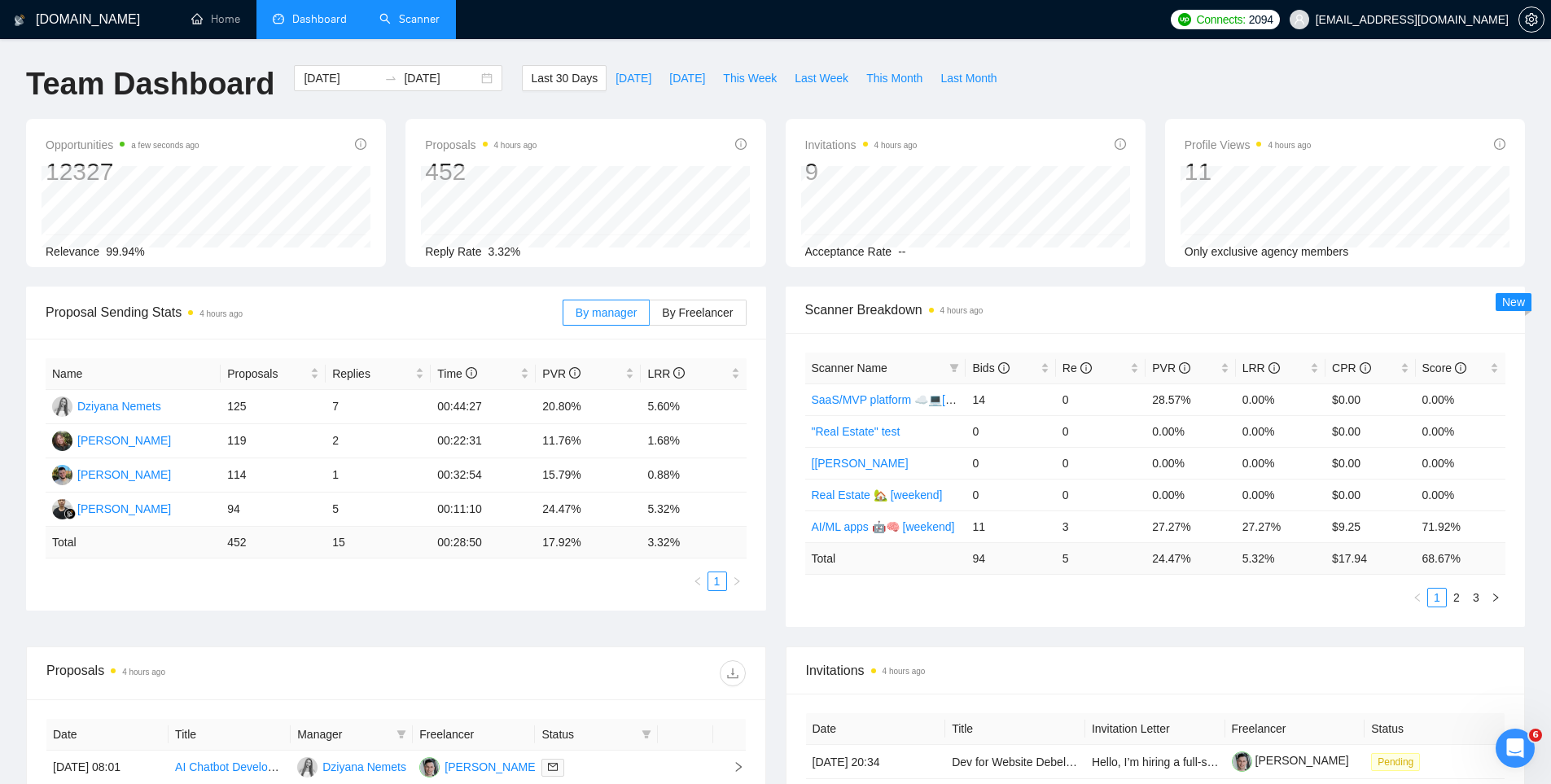
drag, startPoint x: 1431, startPoint y: 596, endPoint x: 1394, endPoint y: 634, distance: 53.0
click at [1394, 634] on div "Proposal Sending Stats 4 hours ago By manager By Freelancer Name Proposals Repl…" at bounding box center [775, 467] width 1518 height 360
click at [1460, 599] on link "2" at bounding box center [1457, 598] width 18 height 18
click at [1476, 593] on link "3" at bounding box center [1476, 598] width 18 height 18
click at [379, 19] on link "Scanner" at bounding box center [409, 18] width 60 height 14
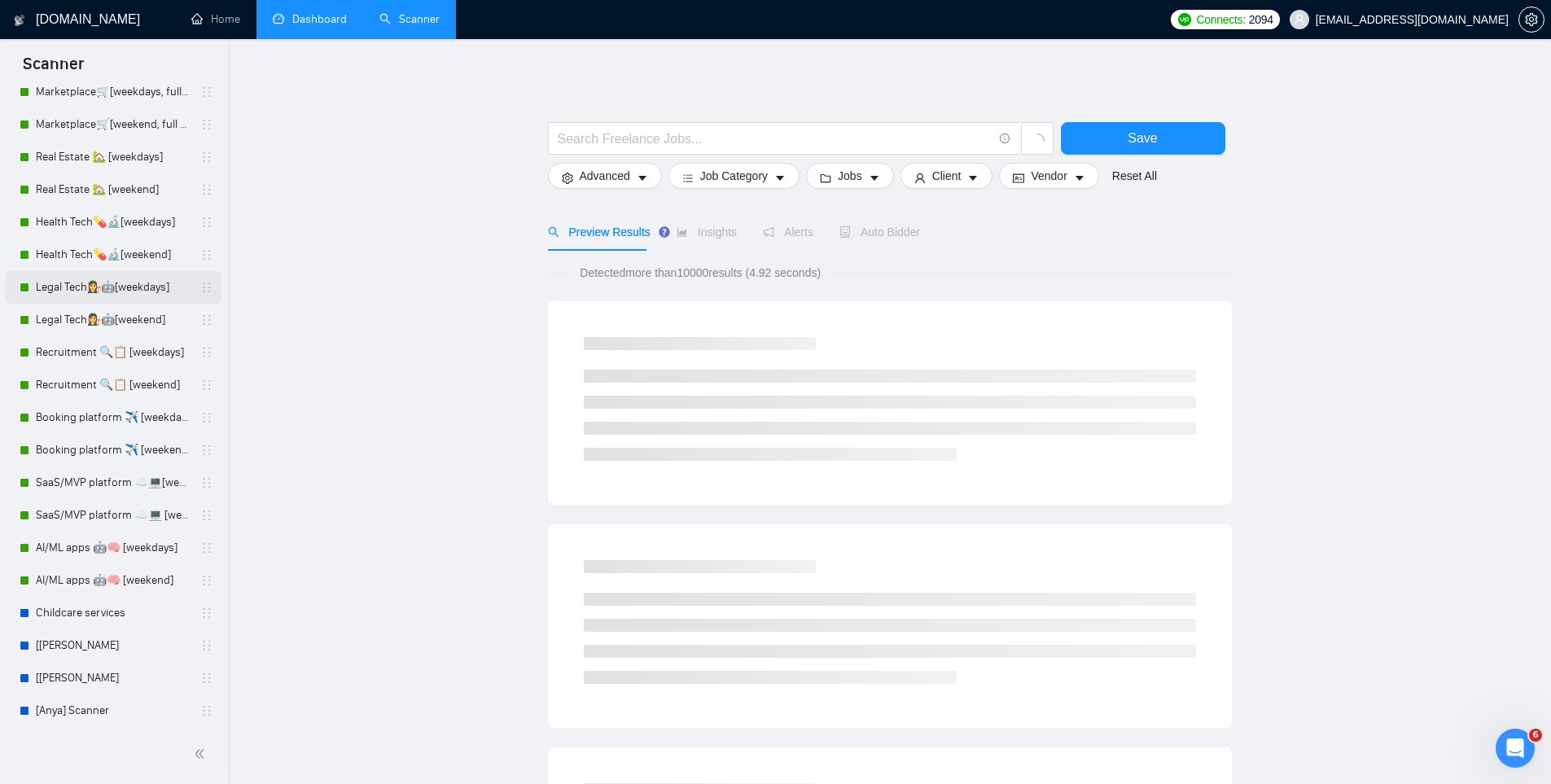
scroll to position [159, 0]
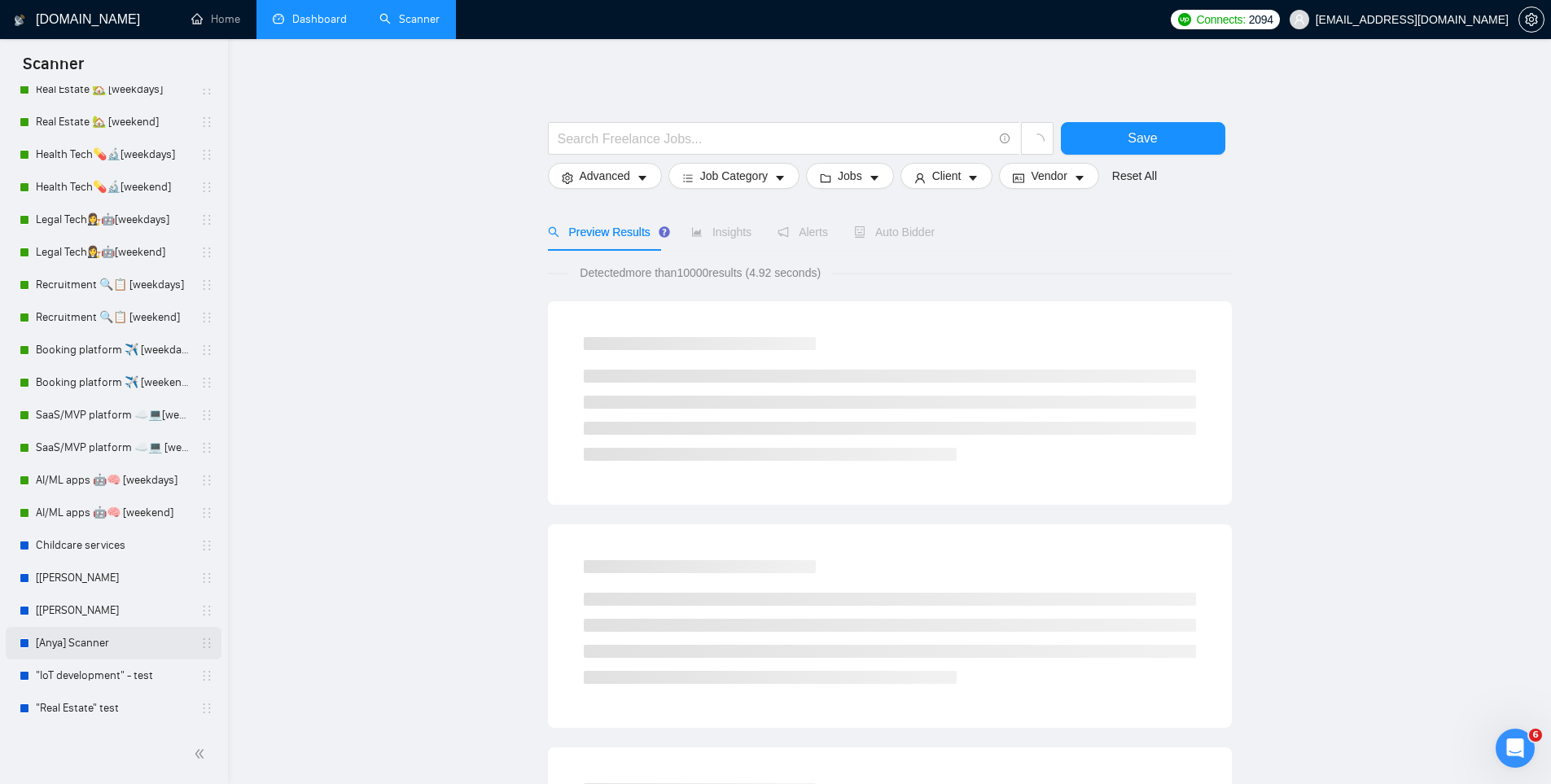
click at [75, 651] on link "[Anya] Scanner" at bounding box center [112, 643] width 154 height 33
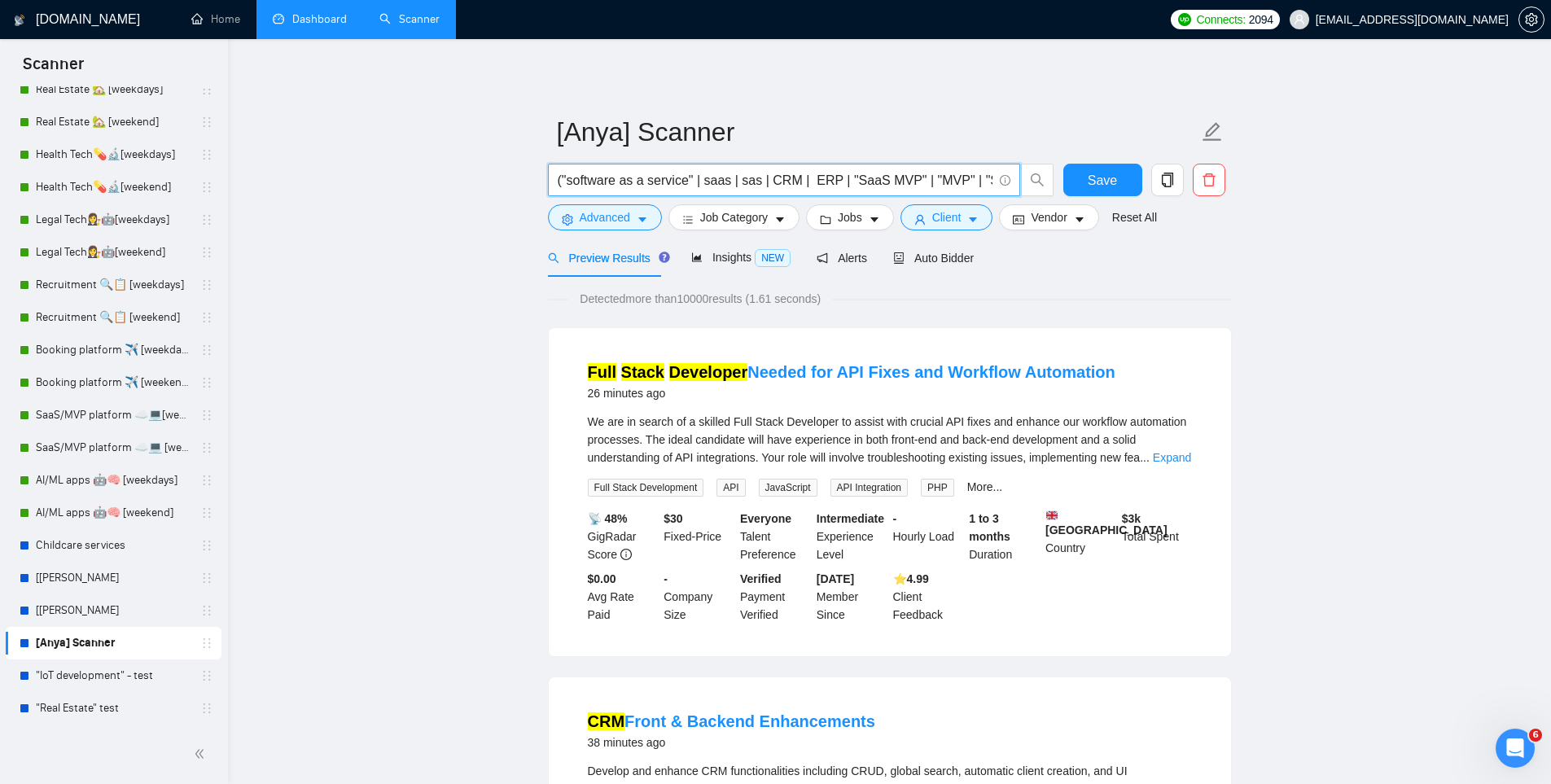
drag, startPoint x: 749, startPoint y: 182, endPoint x: 398, endPoint y: 177, distance: 351.0
click at [845, 188] on input "("software as a service" | saas | sas | CRM | ERP | "SaaS MVP" | "MVP" | "SaaS …" at bounding box center [775, 180] width 435 height 20
click at [696, 176] on input "("software as a service" | saas | sas | CRM | ERP | "SaaS MVP" | "MVP" | "SaaS …" at bounding box center [775, 180] width 435 height 20
click at [706, 179] on input "("software as a service" | saas | sas | CRM | ERP | "SaaS MVP" | "MVP" | "SaaS …" at bounding box center [775, 180] width 435 height 20
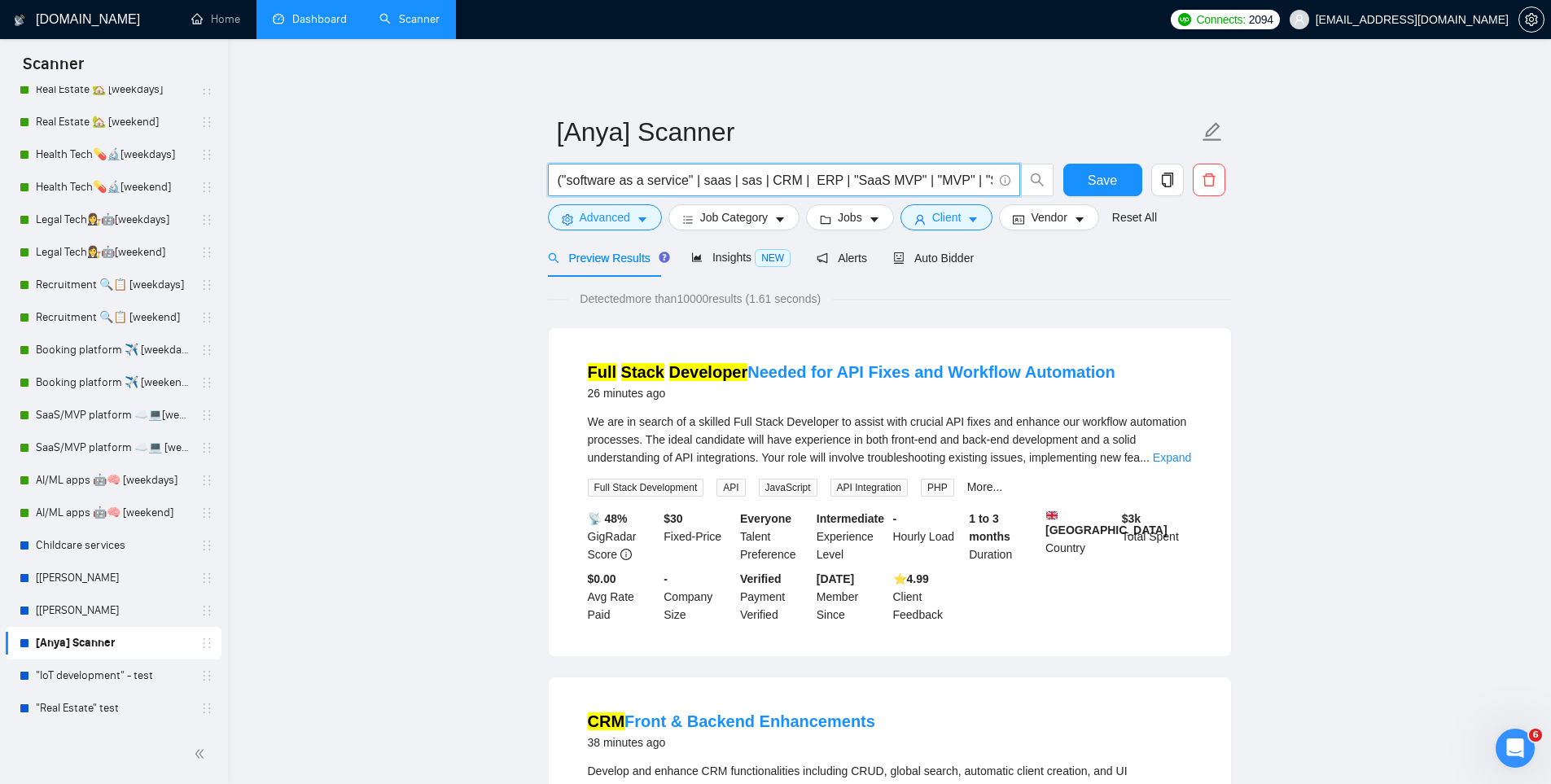
click at [893, 188] on input "("software as a service" | saas | sas | CRM | ERP | "SaaS MVP" | "MVP" | "SaaS …" at bounding box center [775, 180] width 435 height 20
paste input "AI-powered | AI-based | ML | tool | solution | software | "Minimum Viable Produ…"
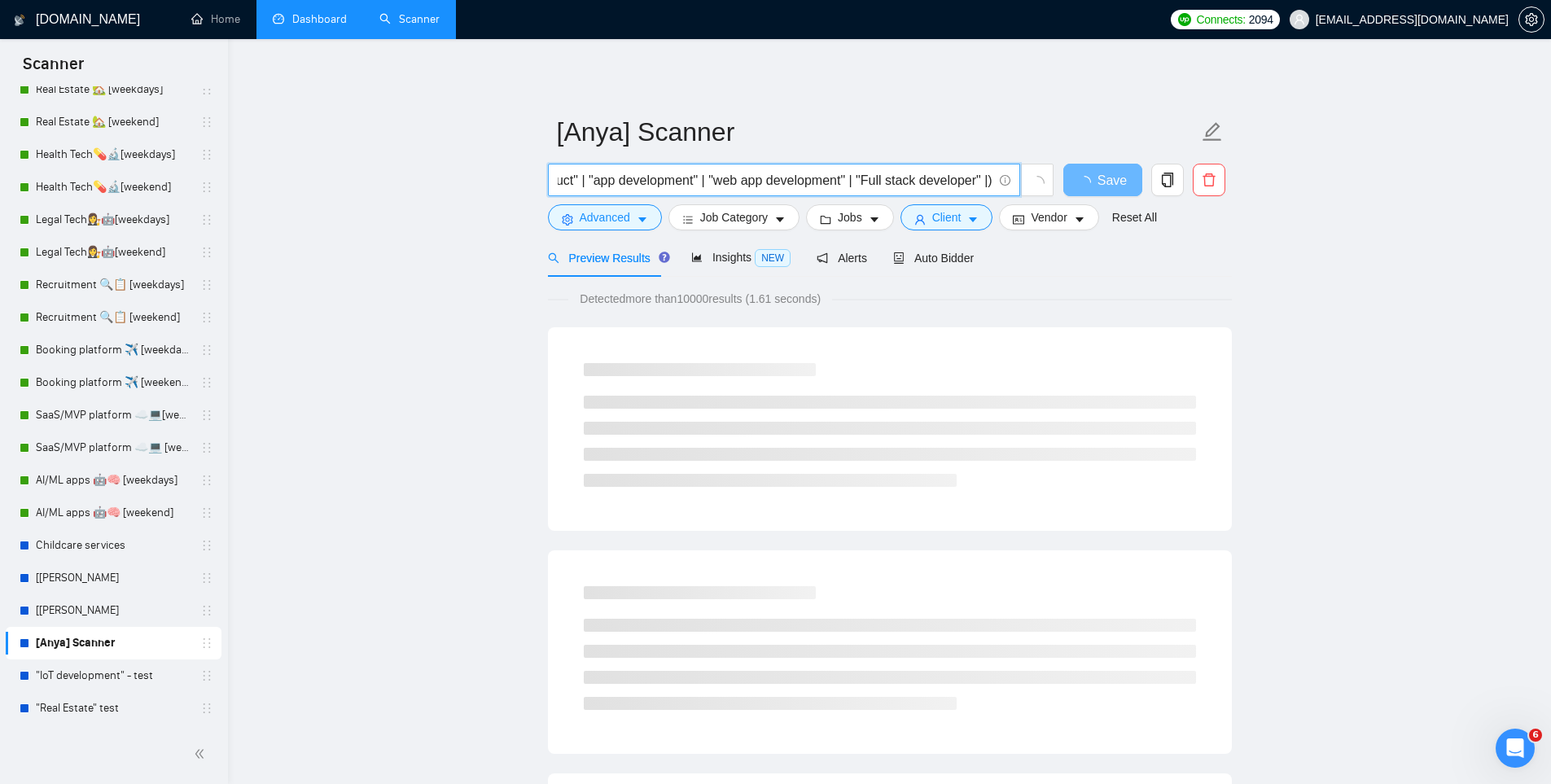
scroll to position [0, 473]
paste input "AI-powered | AI-based | ML | tool | solution | software | "Minimum Viable Produ…"
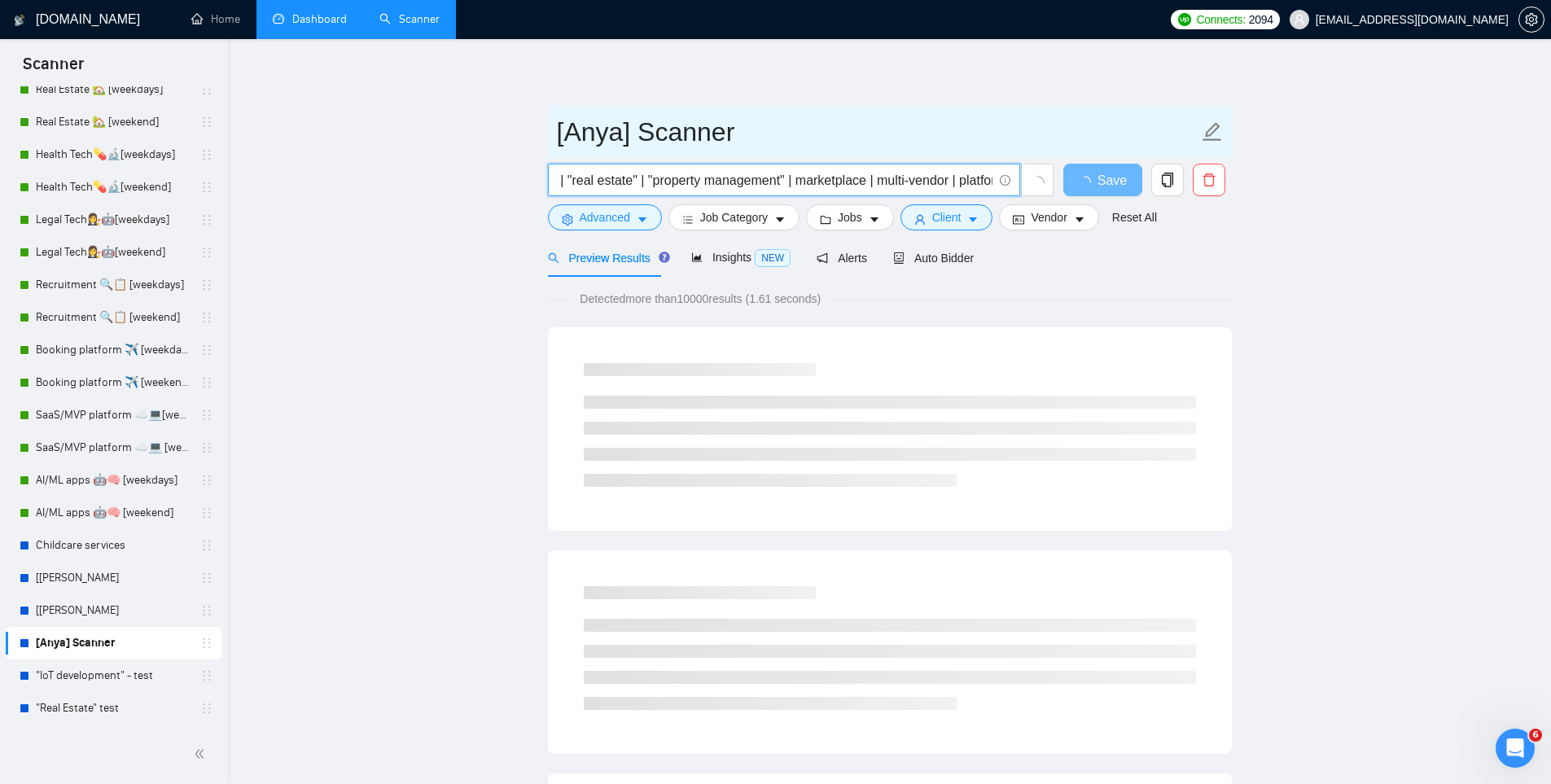
type input "("software as a service" | saas | sas | CRM | ERP | "SaaS MVP" | "MVP" | "SaaS …"
click at [1053, 108] on span "[Anya] Scanner" at bounding box center [889, 132] width 684 height 51
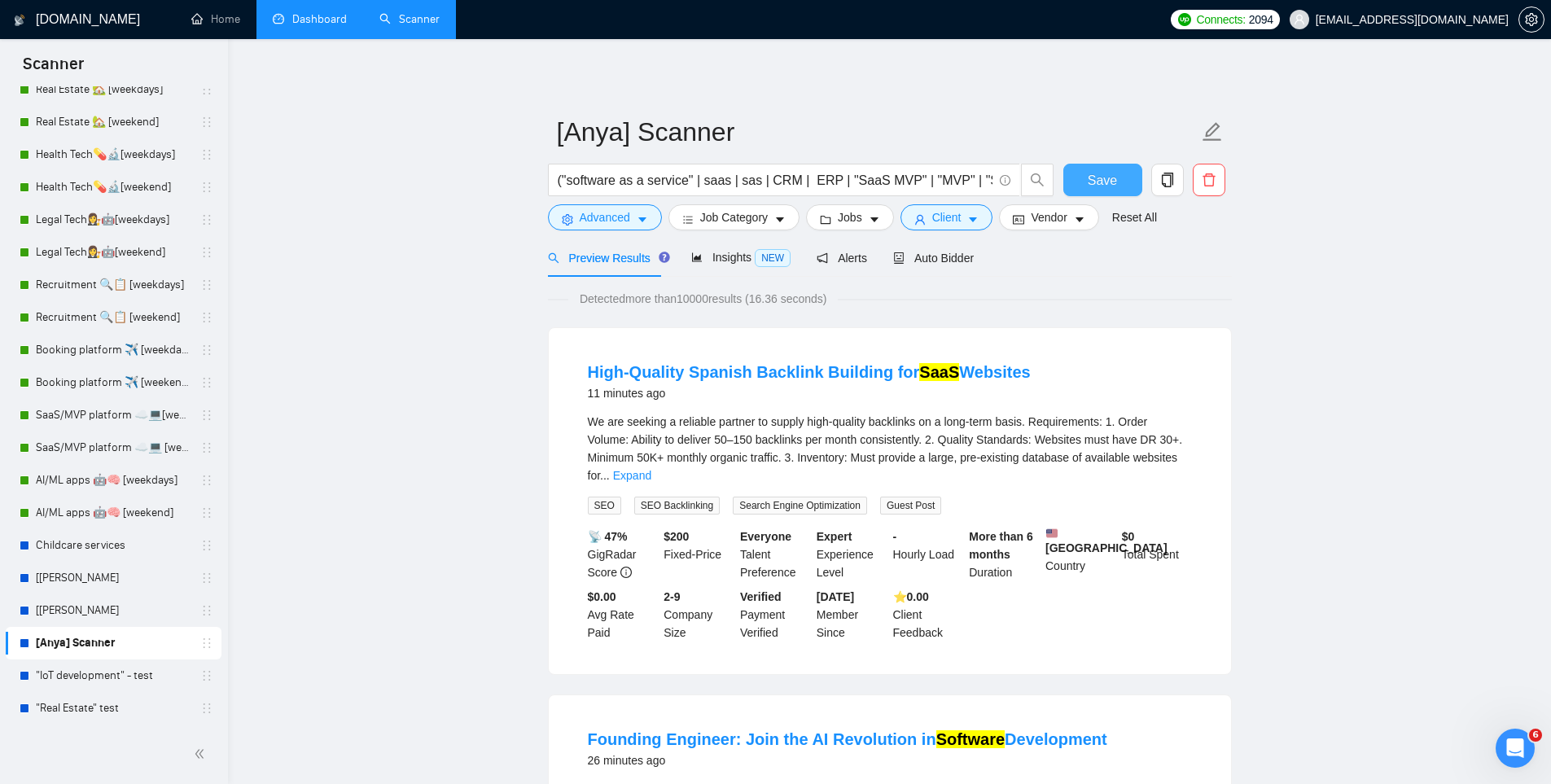
click at [1090, 173] on span "Save" at bounding box center [1102, 180] width 29 height 20
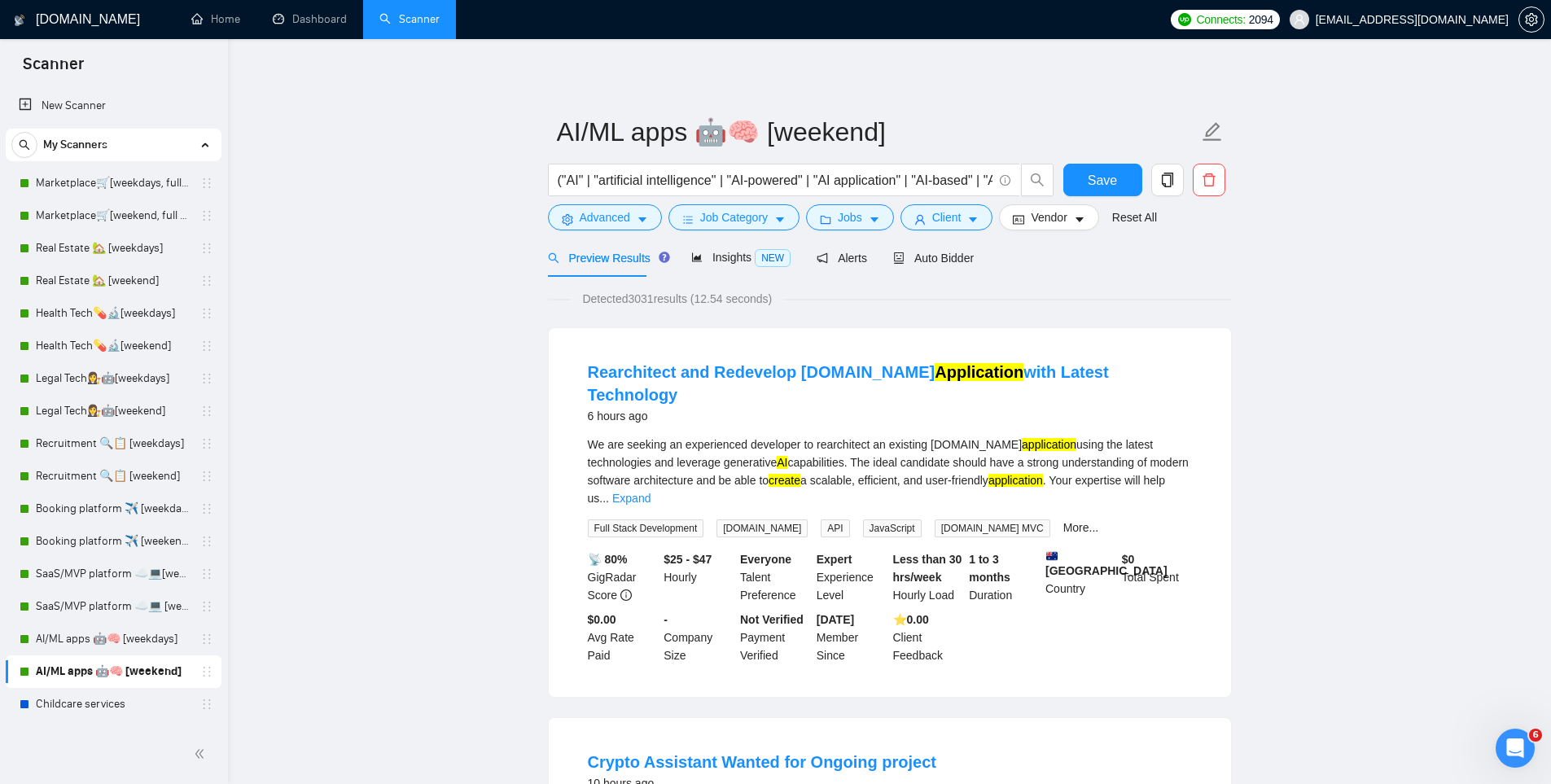
click at [626, 182] on input "("AI" | "artificial intelligence" | "AI-powered" | "AI application" | "AI-based…" at bounding box center [775, 180] width 435 height 20
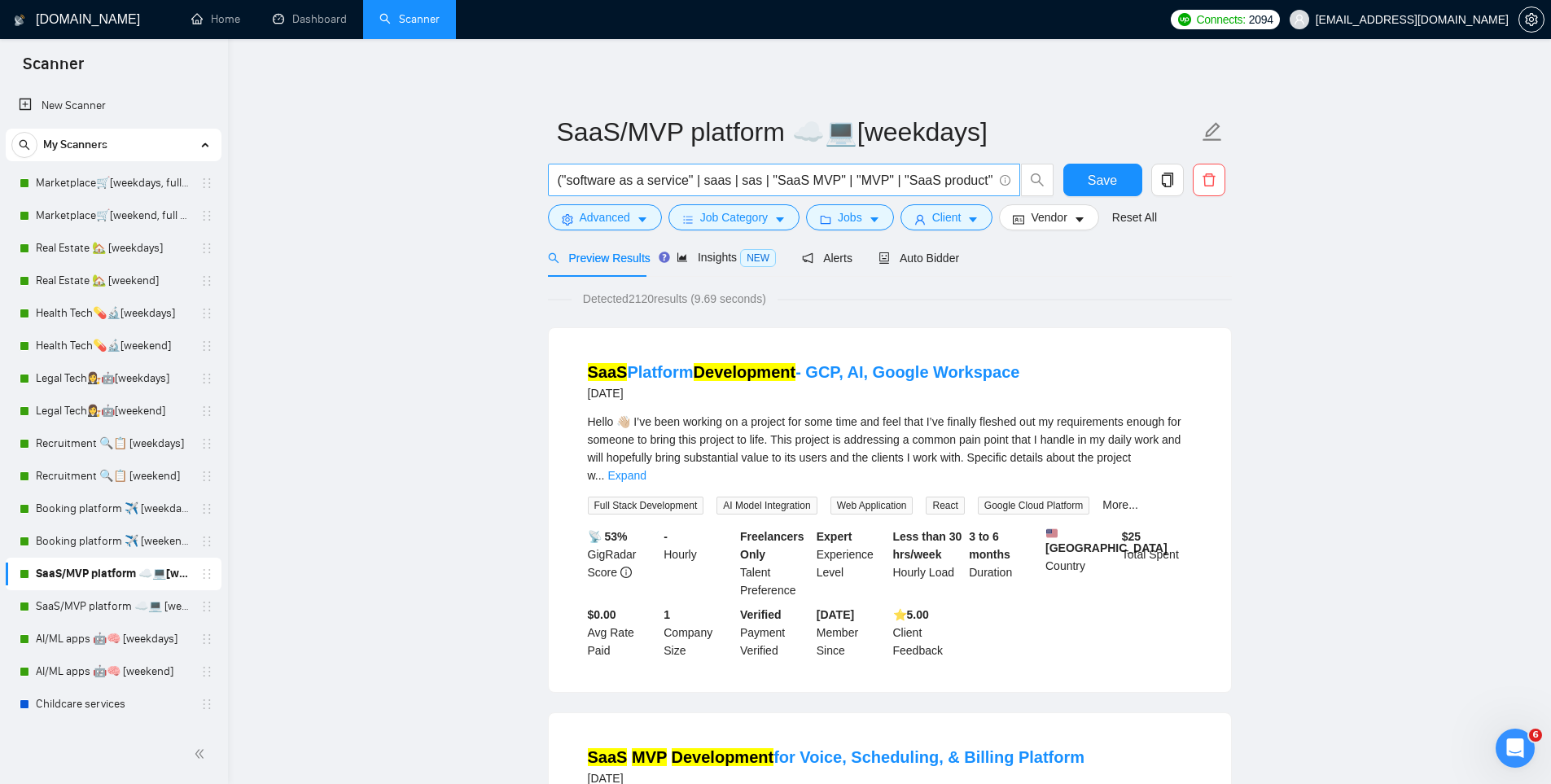
click at [648, 166] on span "("software as a service" | saas | sas | "SaaS MVP" | "MVP" | "SaaS product" | "…" at bounding box center [783, 180] width 473 height 33
click at [648, 175] on input "("software as a service" | saas | sas | "SaaS MVP" | "MVP" | "SaaS product" | "…" at bounding box center [775, 180] width 435 height 20
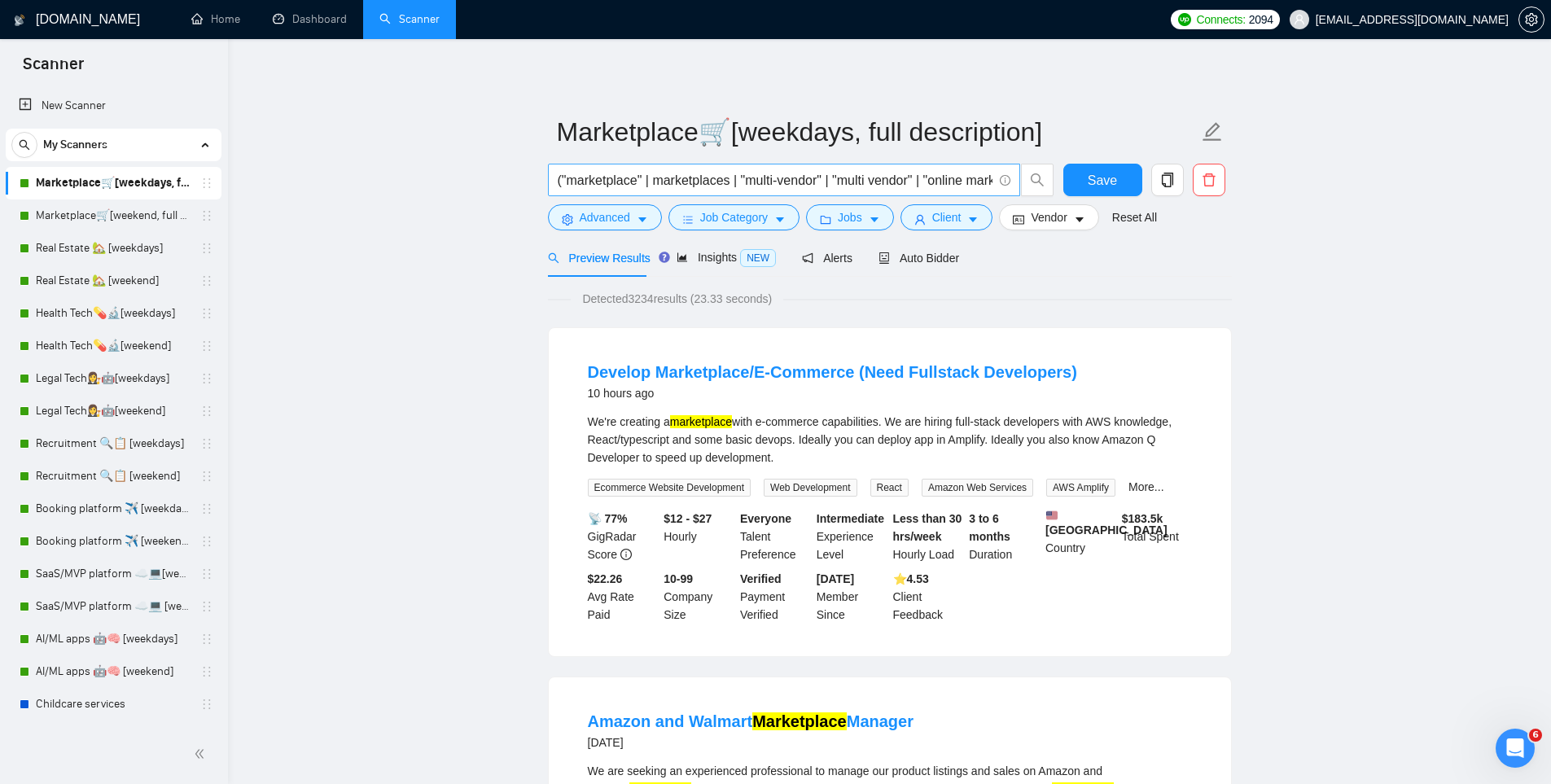
click at [710, 175] on input "("marketplace" | marketplaces | "multi-vendor" | "multi vendor" | "online marke…" at bounding box center [775, 180] width 435 height 20
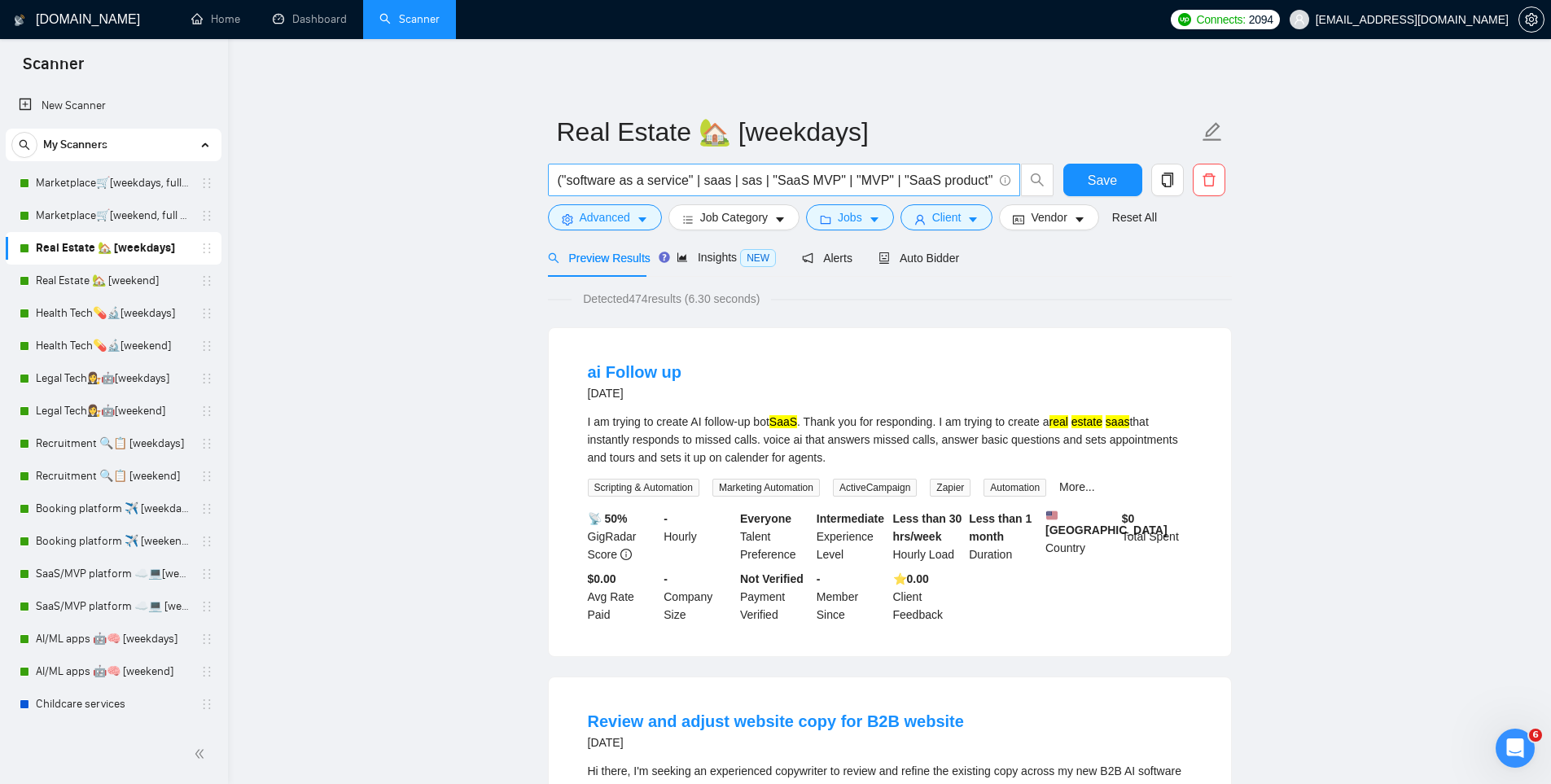
click at [642, 170] on input "("software as a service" | saas | sas | "SaaS MVP" | "MVP" | "SaaS product") ("…" at bounding box center [775, 180] width 435 height 20
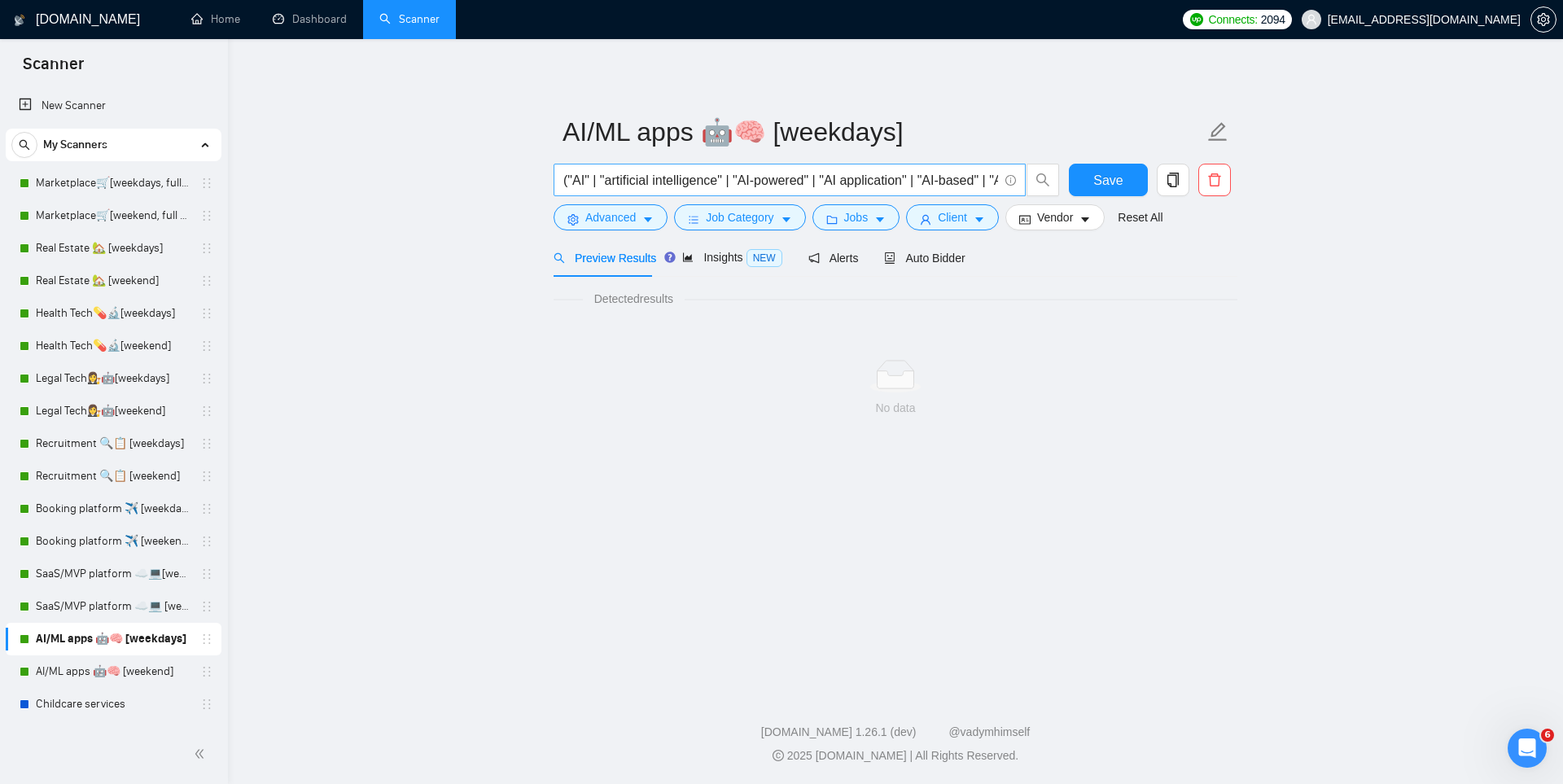
click at [611, 182] on input "("AI" | "artificial intelligence" | "AI-powered" | "AI application" | "AI-based…" at bounding box center [781, 180] width 435 height 20
click at [664, 167] on span "("marketplace" | marketplaces | "multi-vendor" | "multi vendor" | "online marke…" at bounding box center [790, 180] width 473 height 33
click at [894, 187] on input "("software as a service" | saas | sas | "SaaS MVP" | "MVP" | "SaaS product" | "…" at bounding box center [781, 180] width 435 height 20
